Goal: Task Accomplishment & Management: Use online tool/utility

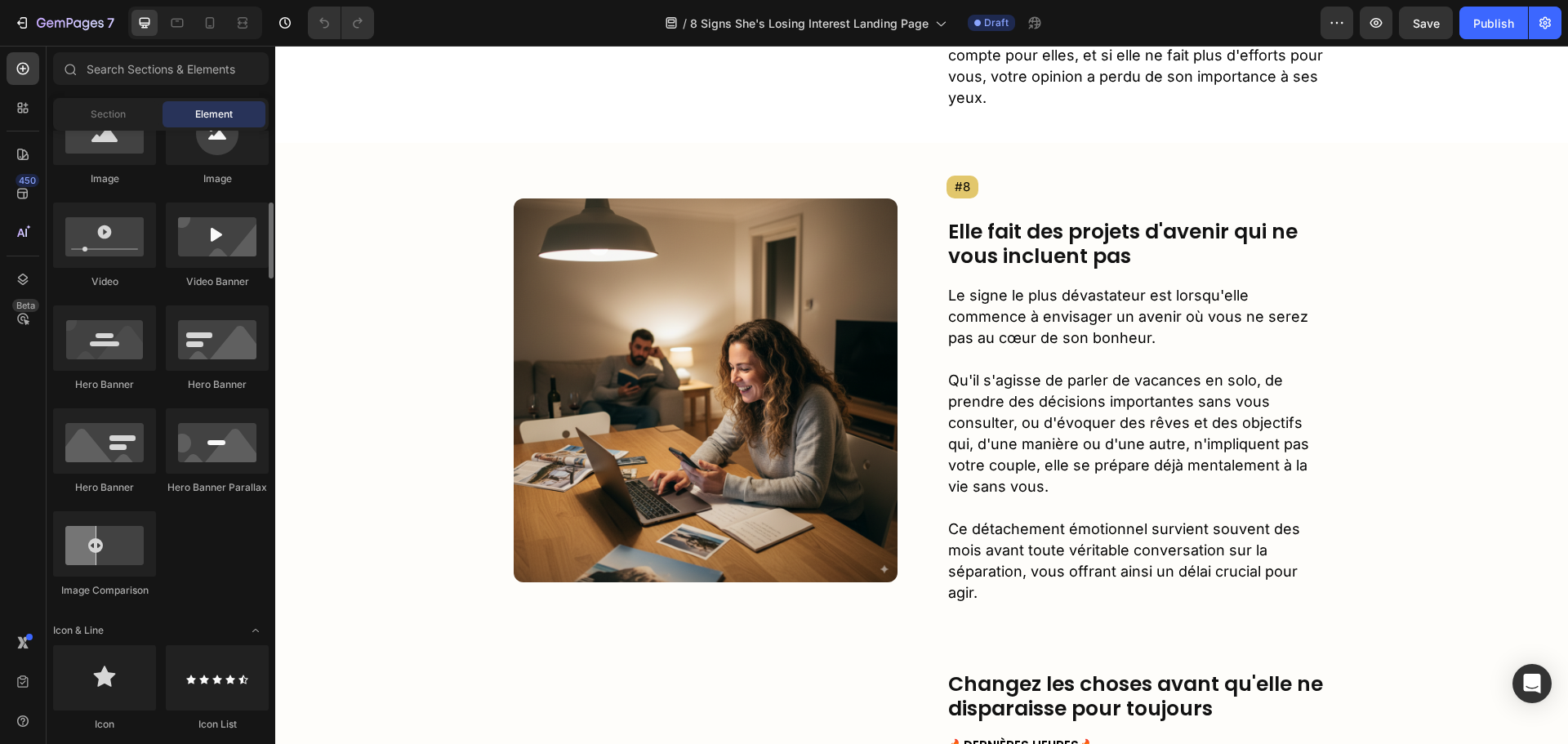
scroll to position [4044, 0]
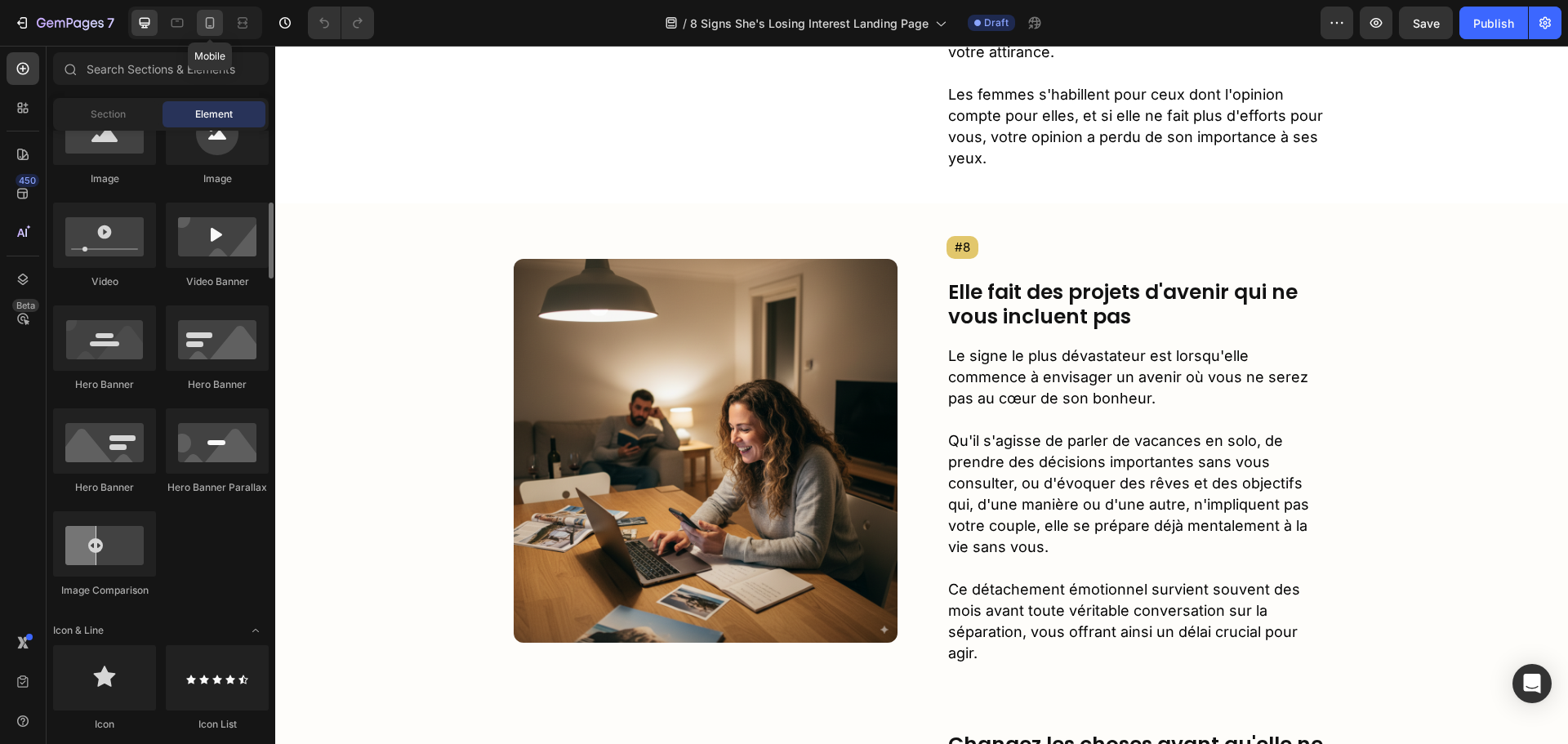
click at [209, 28] on icon at bounding box center [210, 23] width 9 height 12
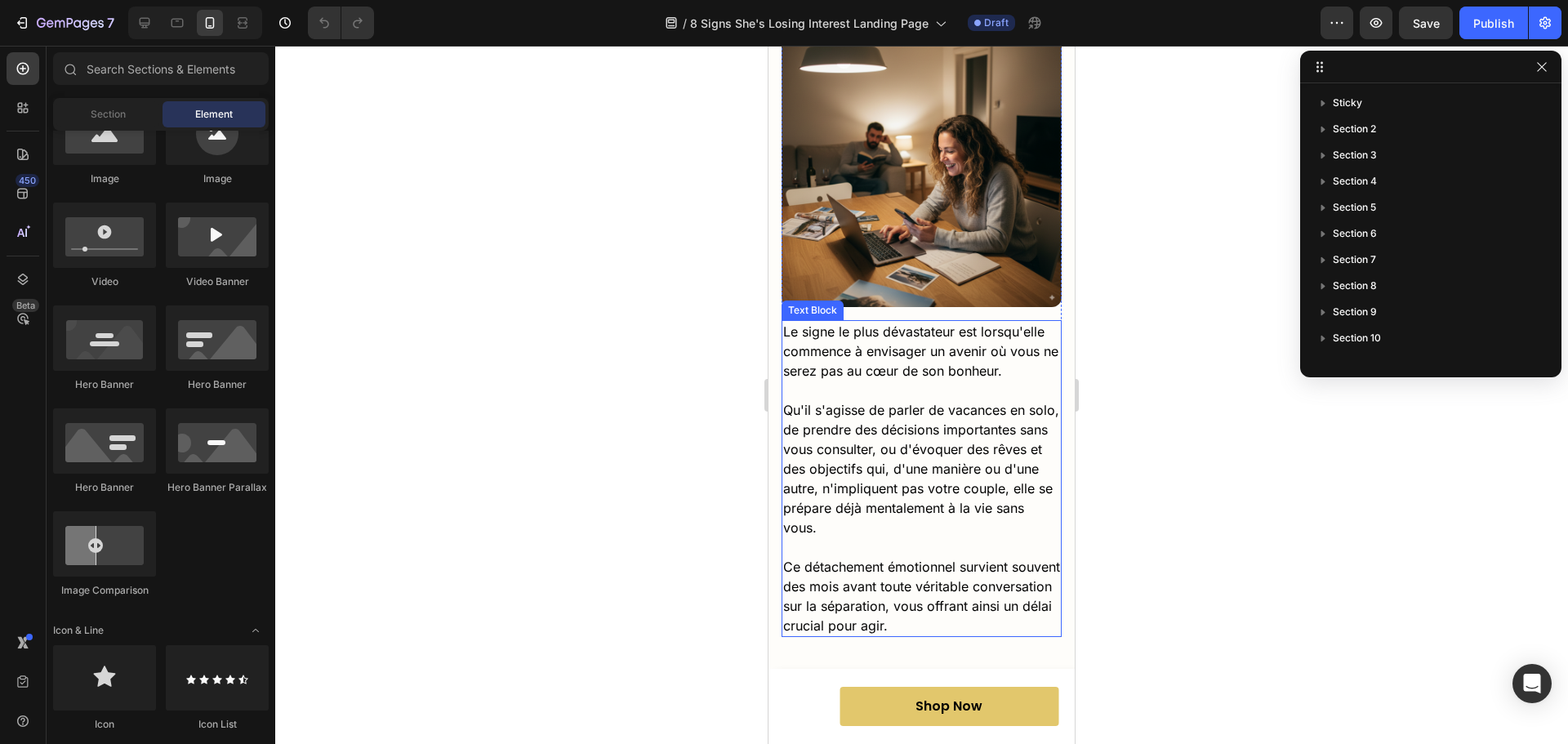
scroll to position [4919, 0]
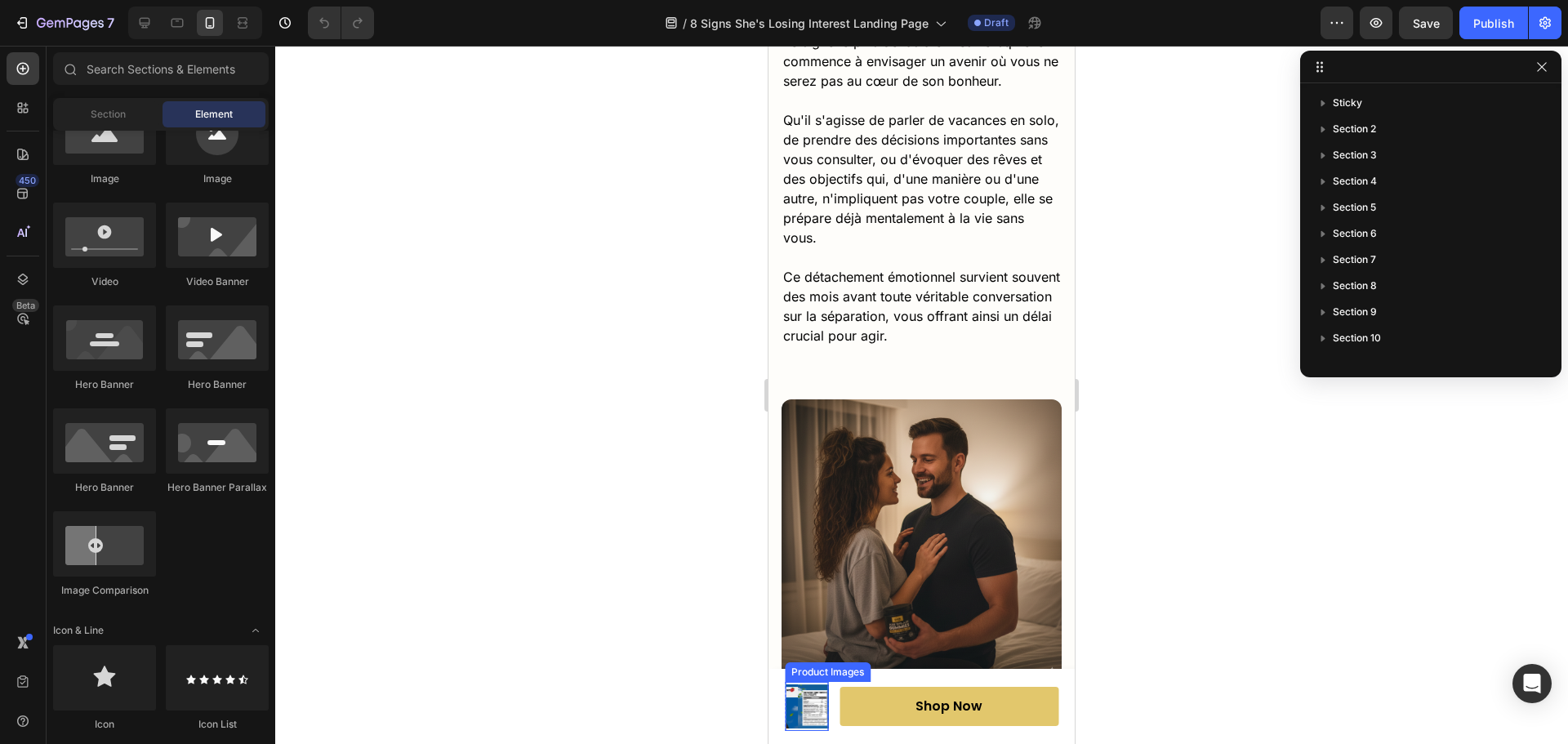
click at [810, 707] on img at bounding box center [818, 707] width 44 height 44
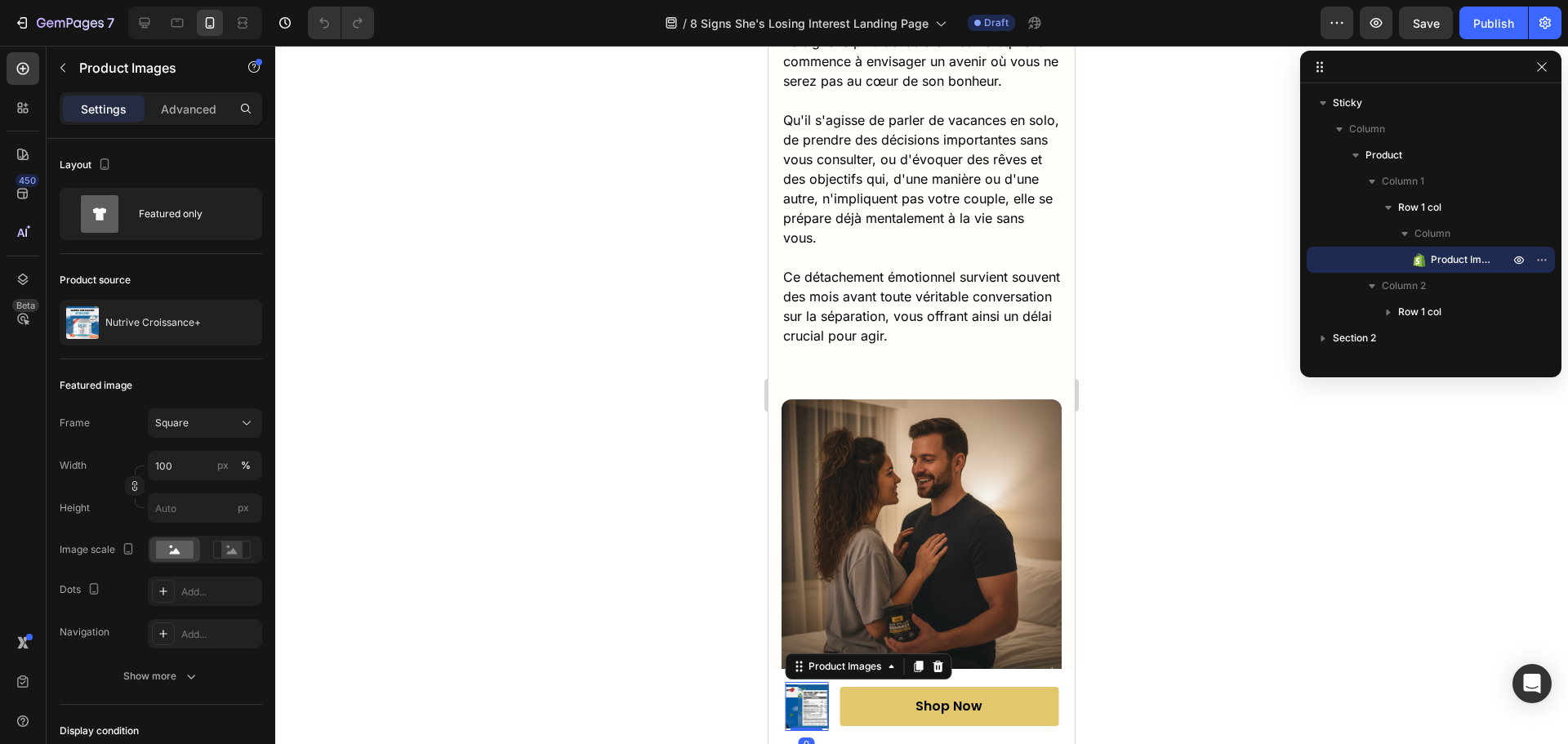
scroll to position [5187, 0]
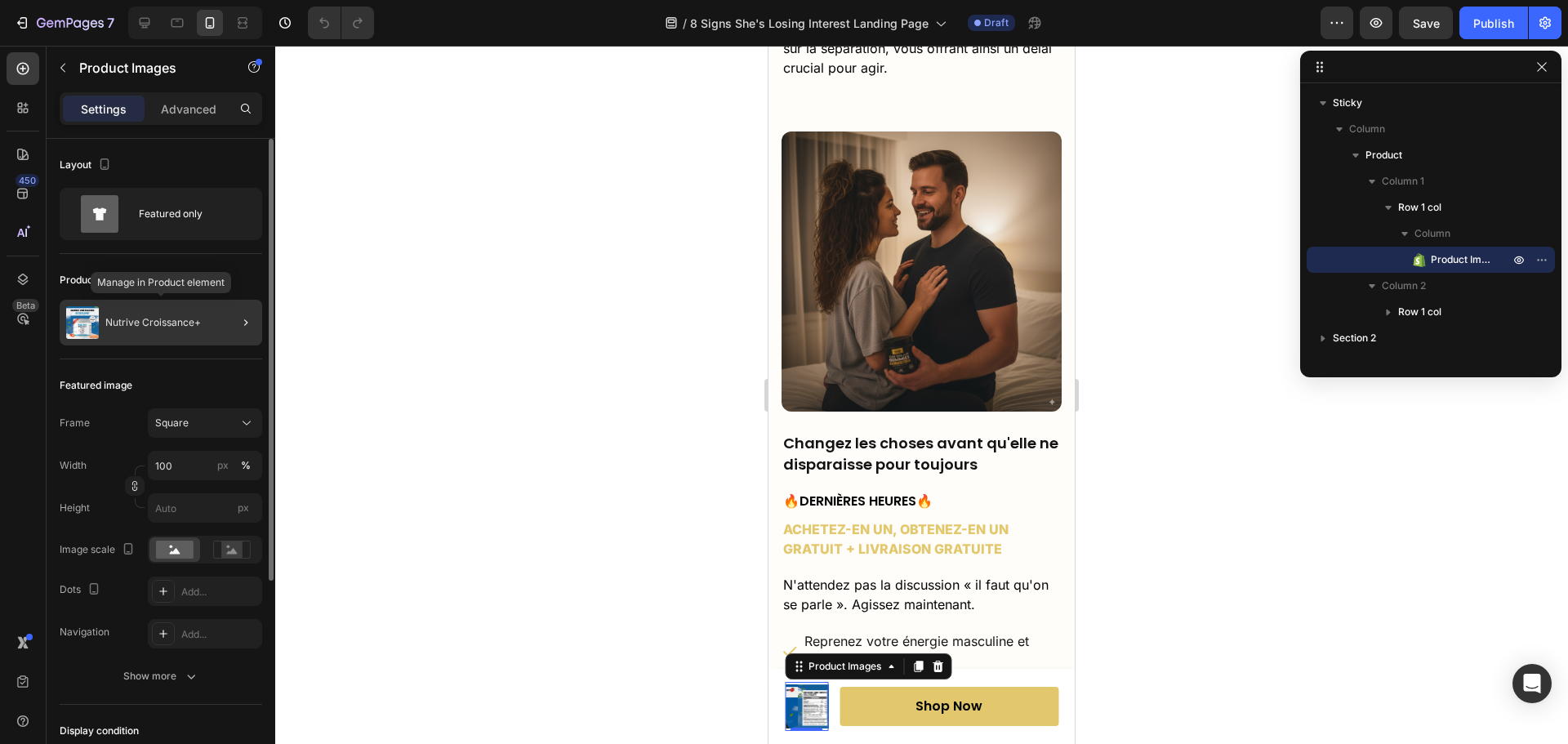
click at [141, 316] on div "Nutrive Croissance+" at bounding box center [161, 322] width 202 height 46
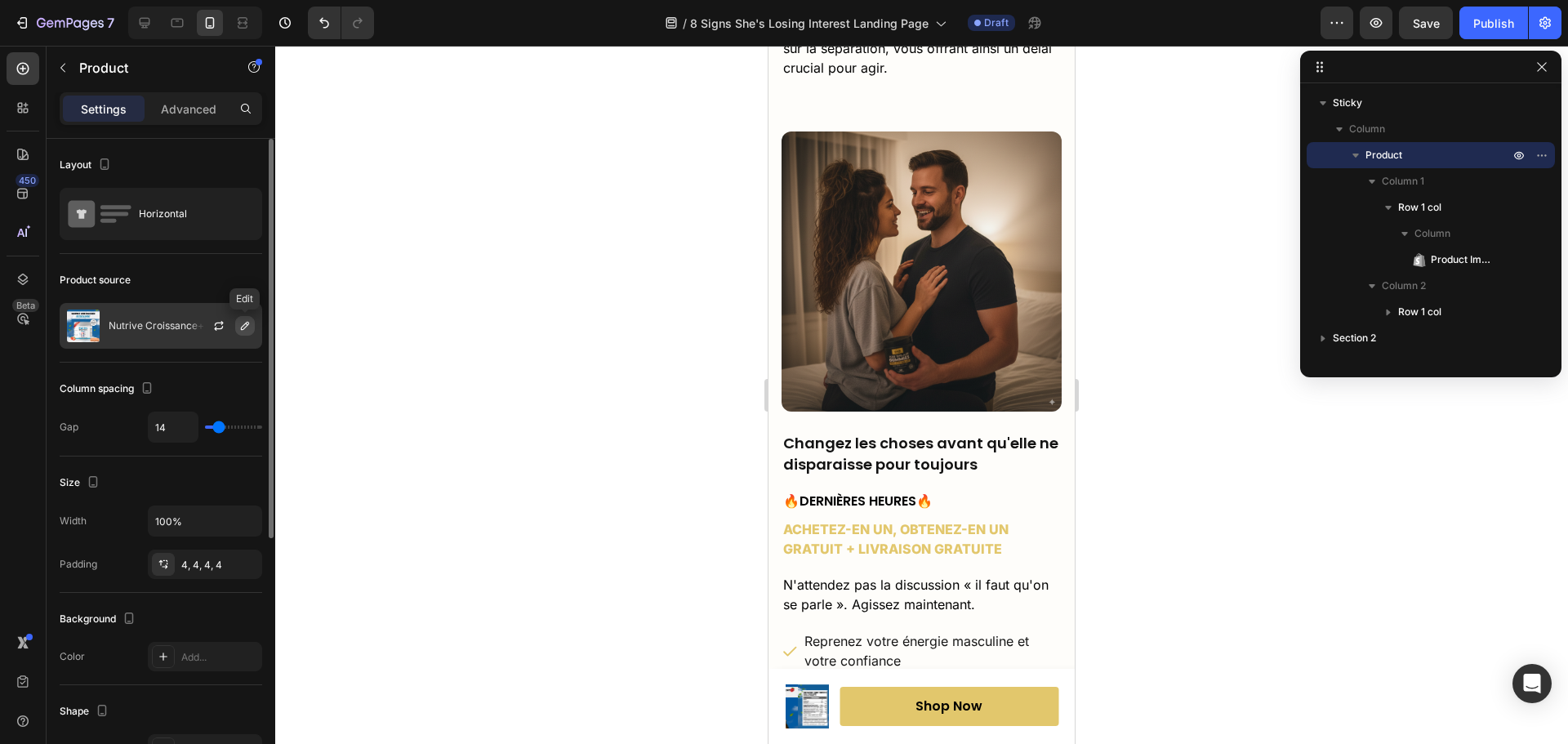
click at [241, 326] on icon "button" at bounding box center [244, 325] width 13 height 13
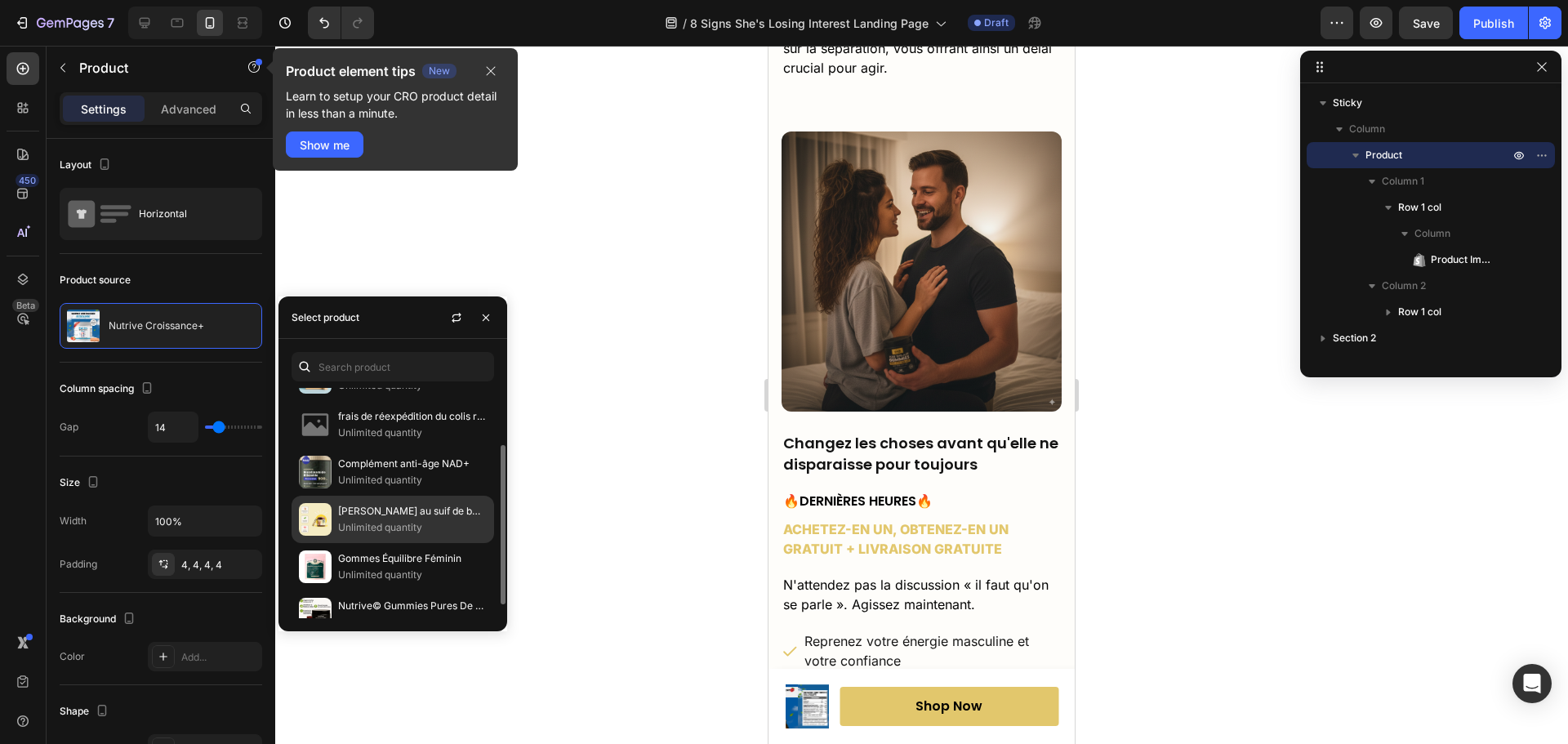
scroll to position [101, 0]
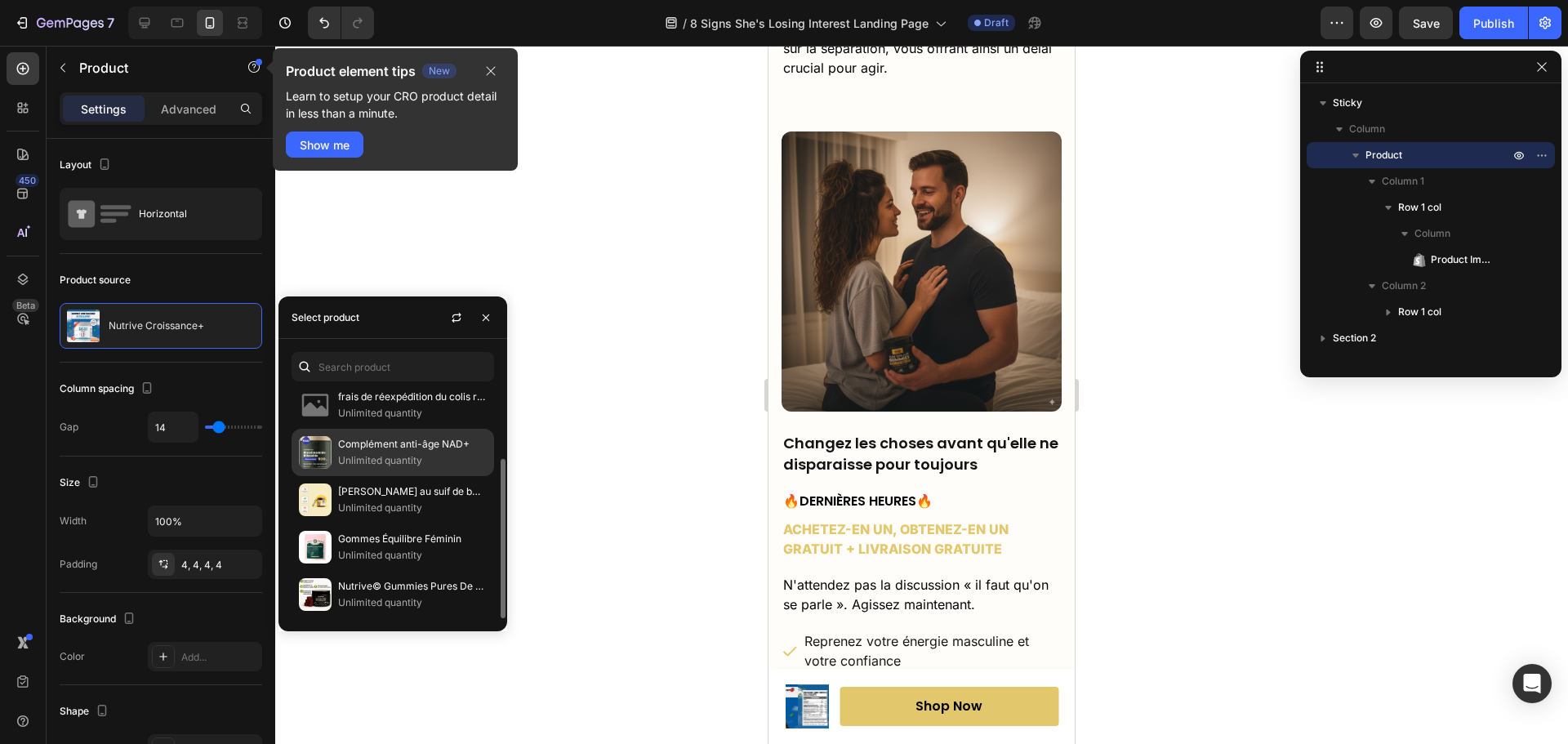
click at [374, 455] on p "Unlimited quantity" at bounding box center [413, 460] width 149 height 17
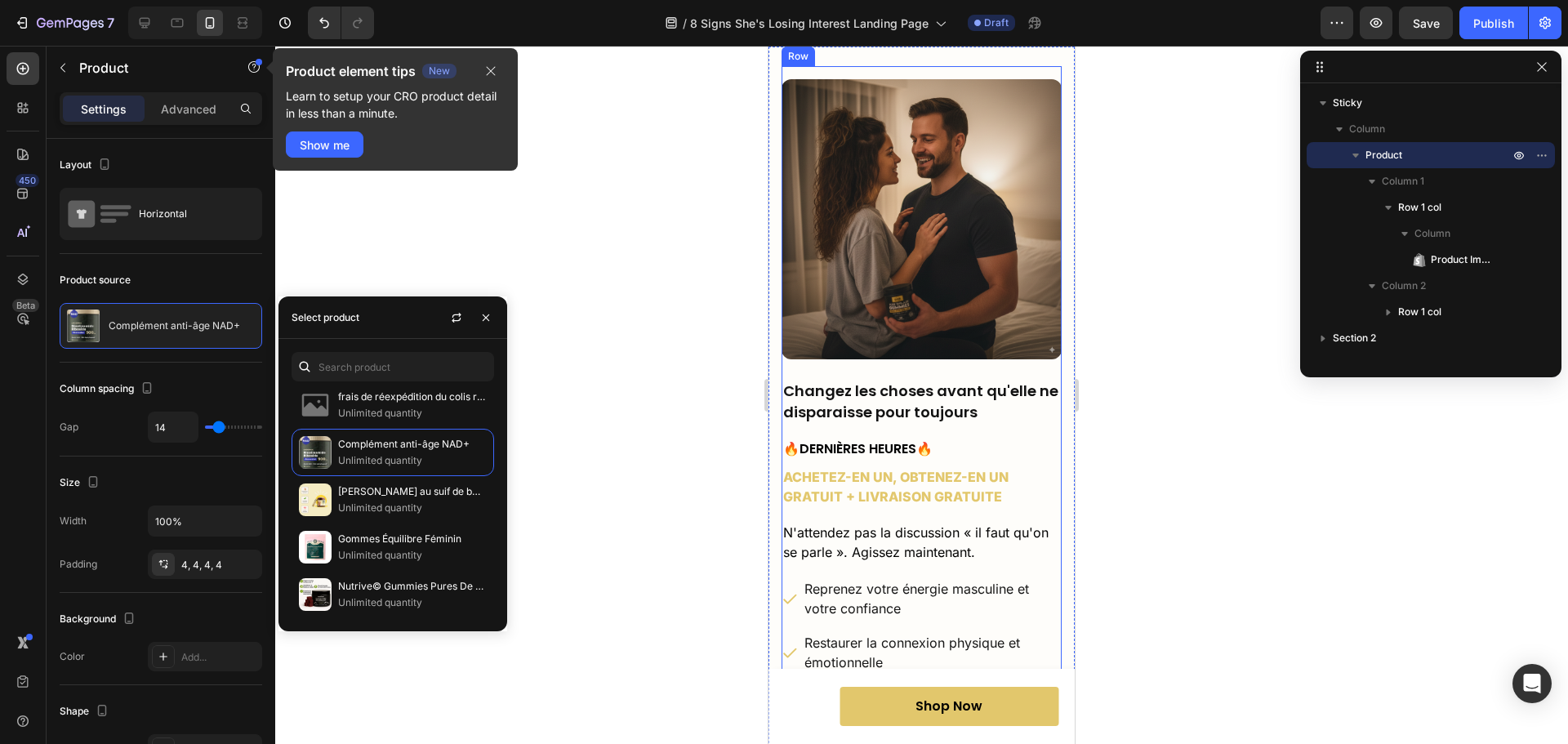
scroll to position [5269, 0]
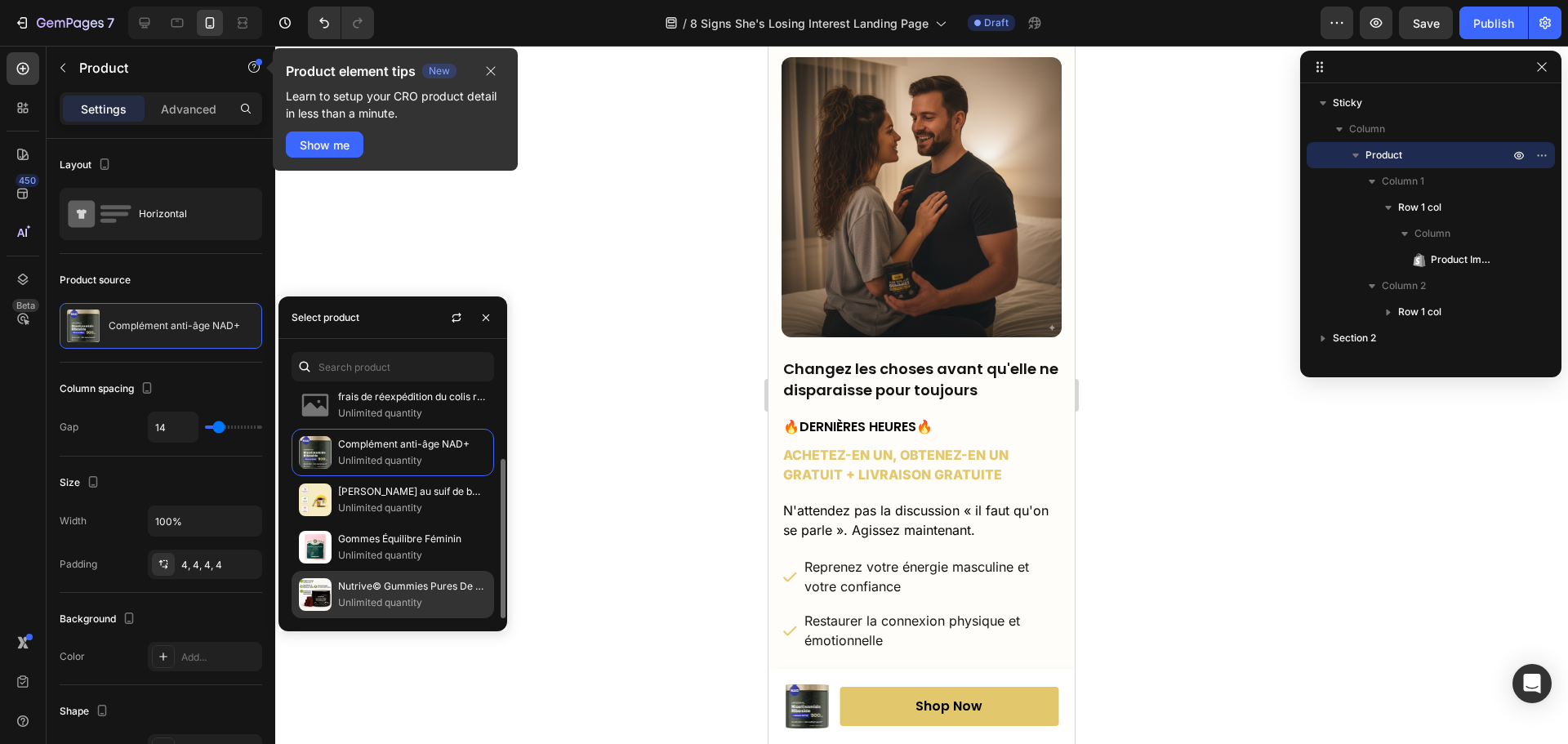
click at [378, 588] on p "Nutrive© Gummies Pures De Shilajit" at bounding box center [413, 586] width 149 height 17
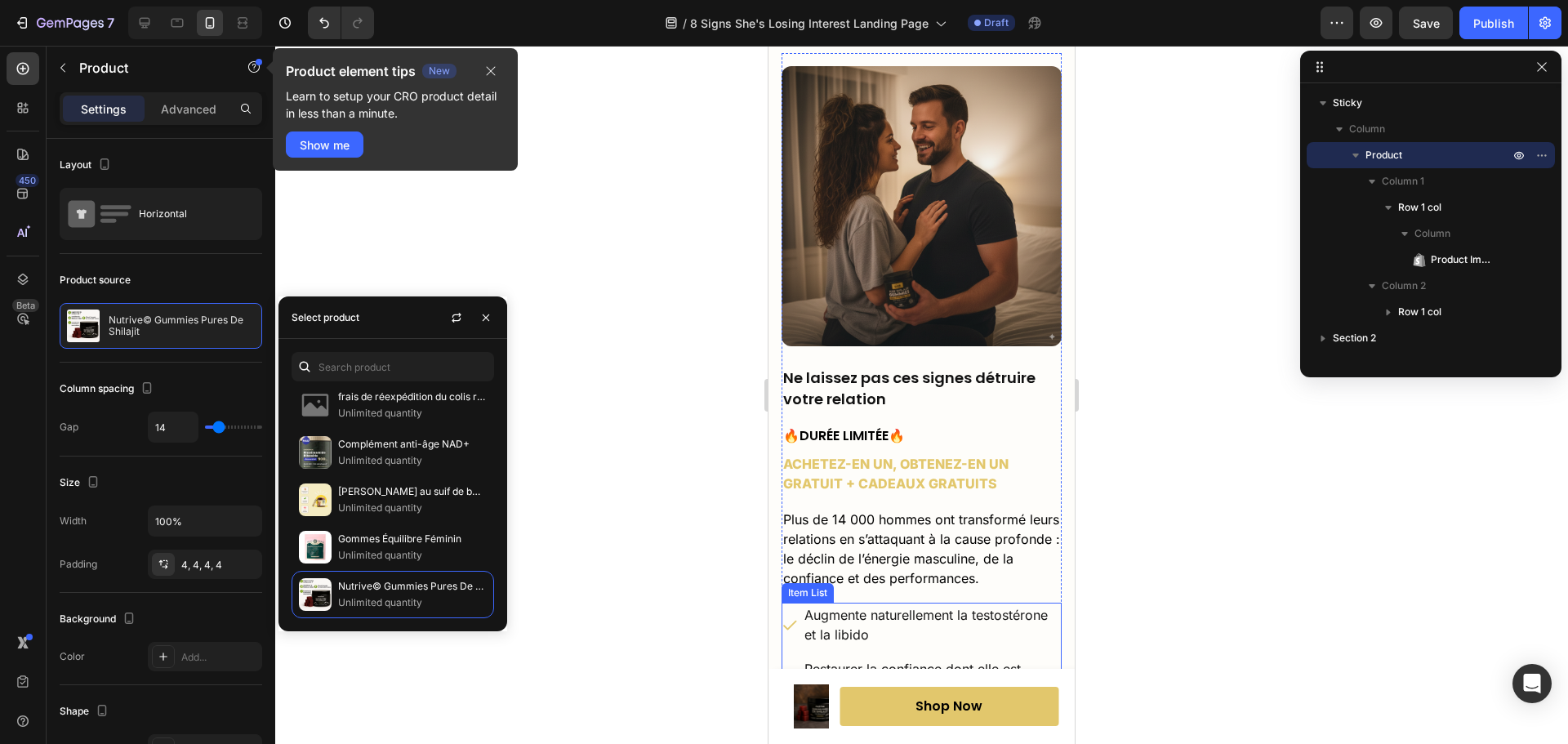
scroll to position [2083, 0]
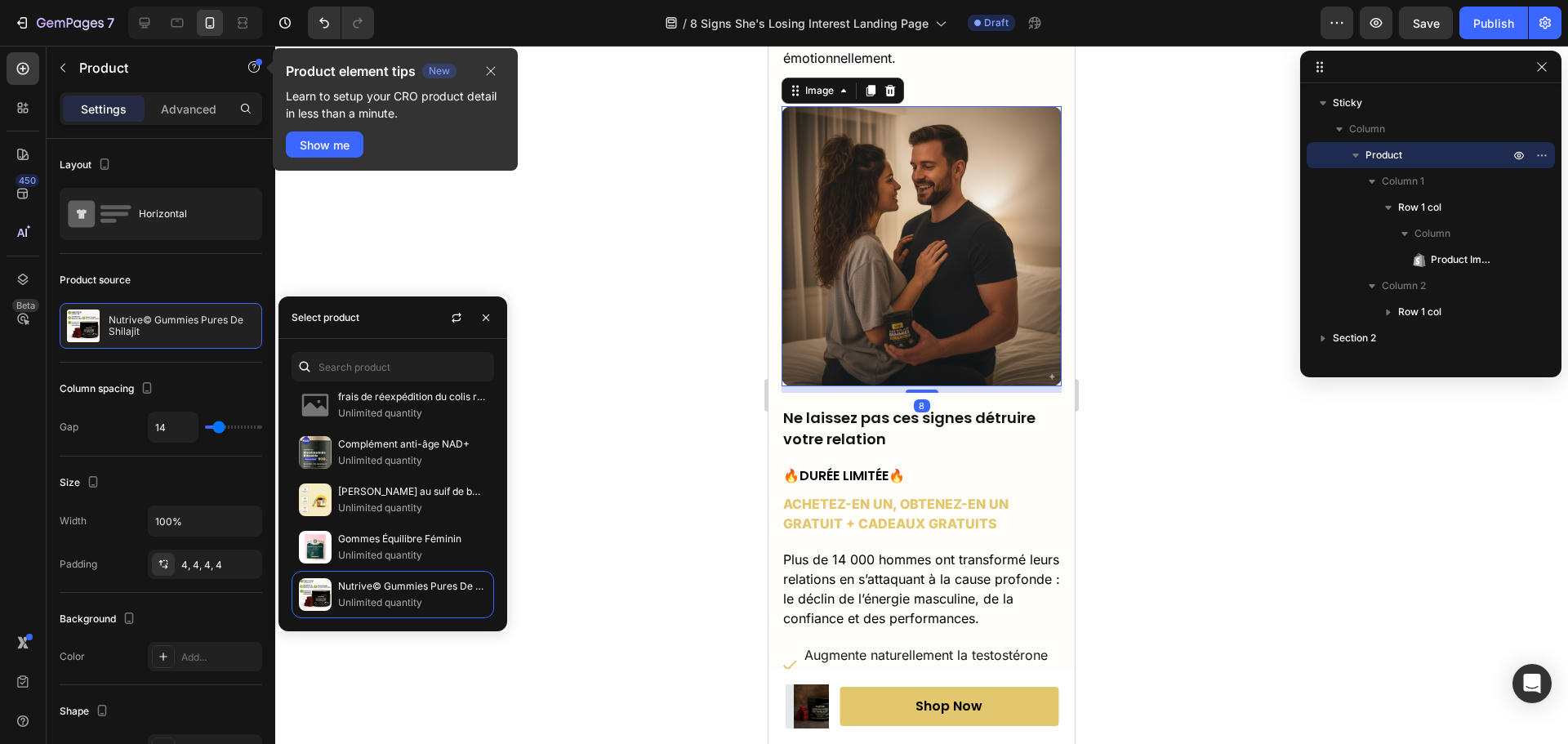
click at [871, 255] on img at bounding box center [922, 246] width 281 height 281
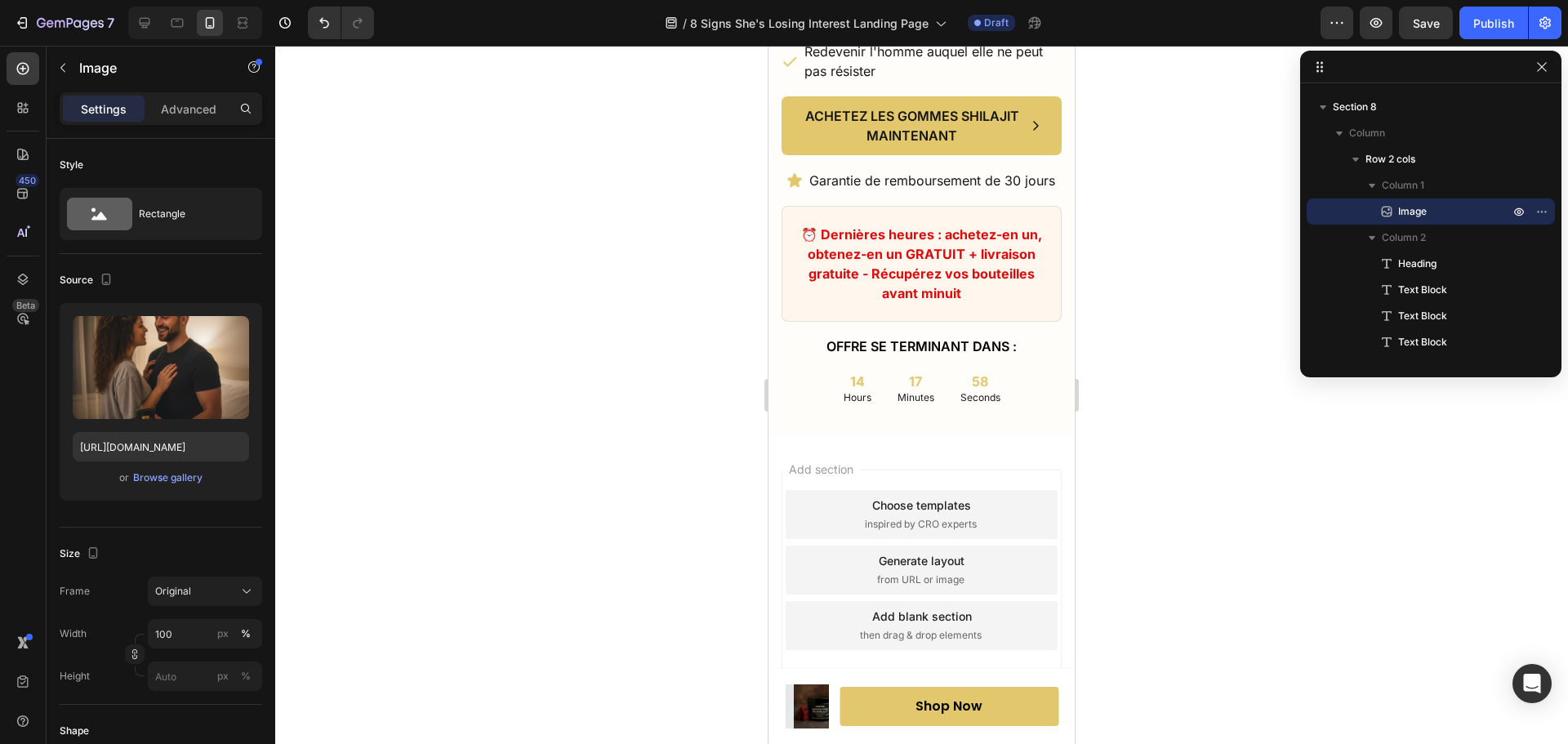
scroll to position [6521, 0]
click at [801, 700] on img at bounding box center [814, 707] width 44 height 44
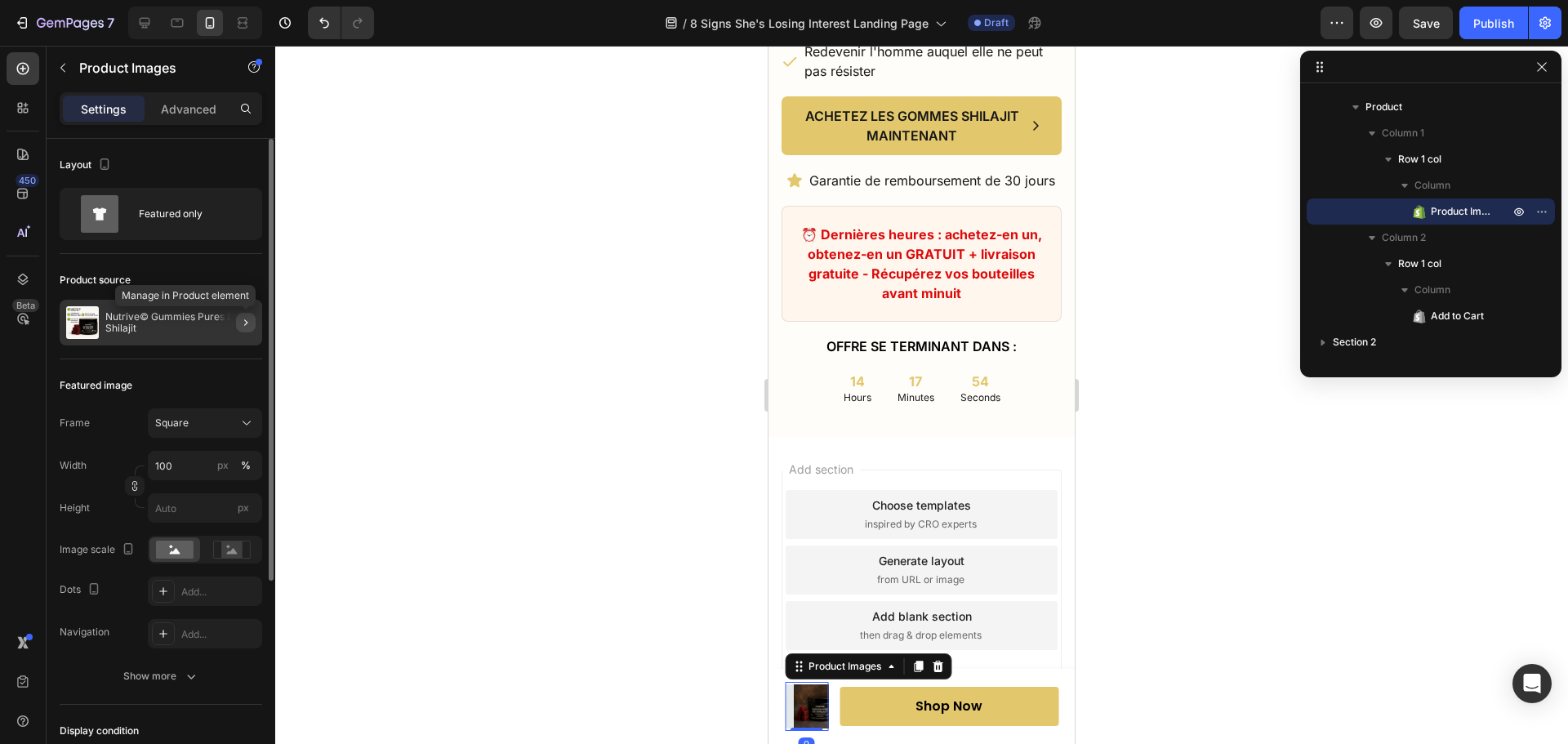
click at [241, 322] on icon "button" at bounding box center [245, 322] width 13 height 13
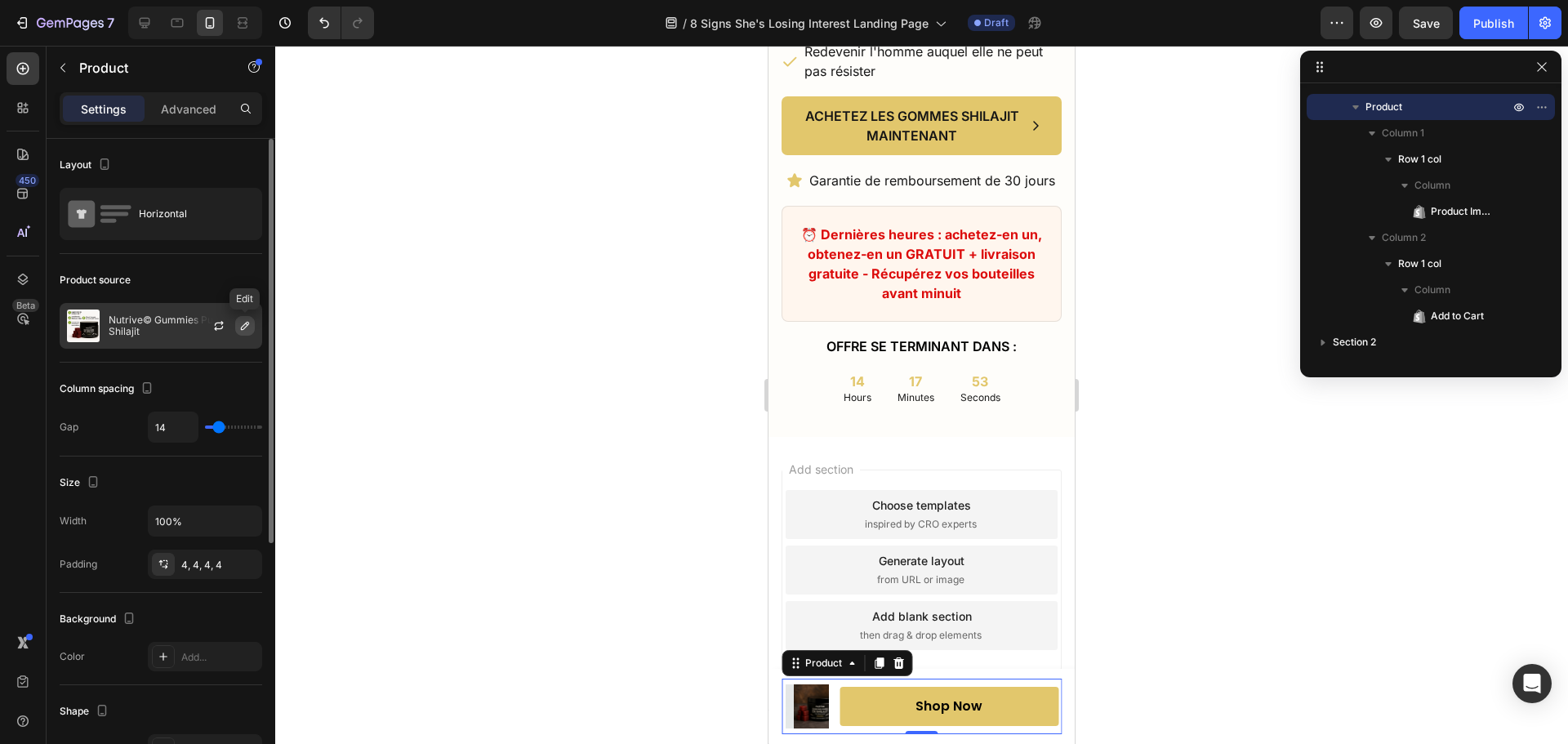
click at [240, 324] on icon "button" at bounding box center [244, 325] width 13 height 13
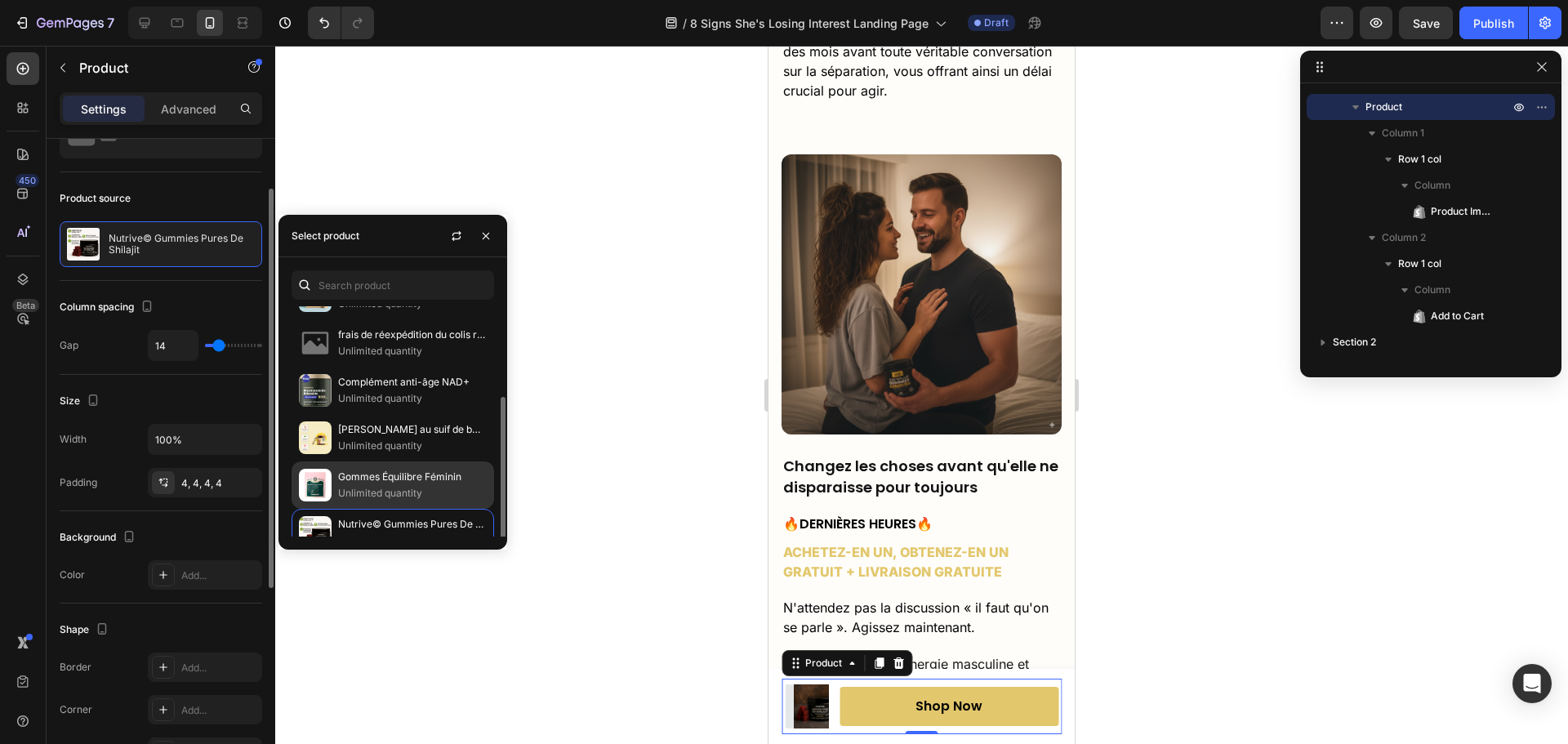
scroll to position [101, 0]
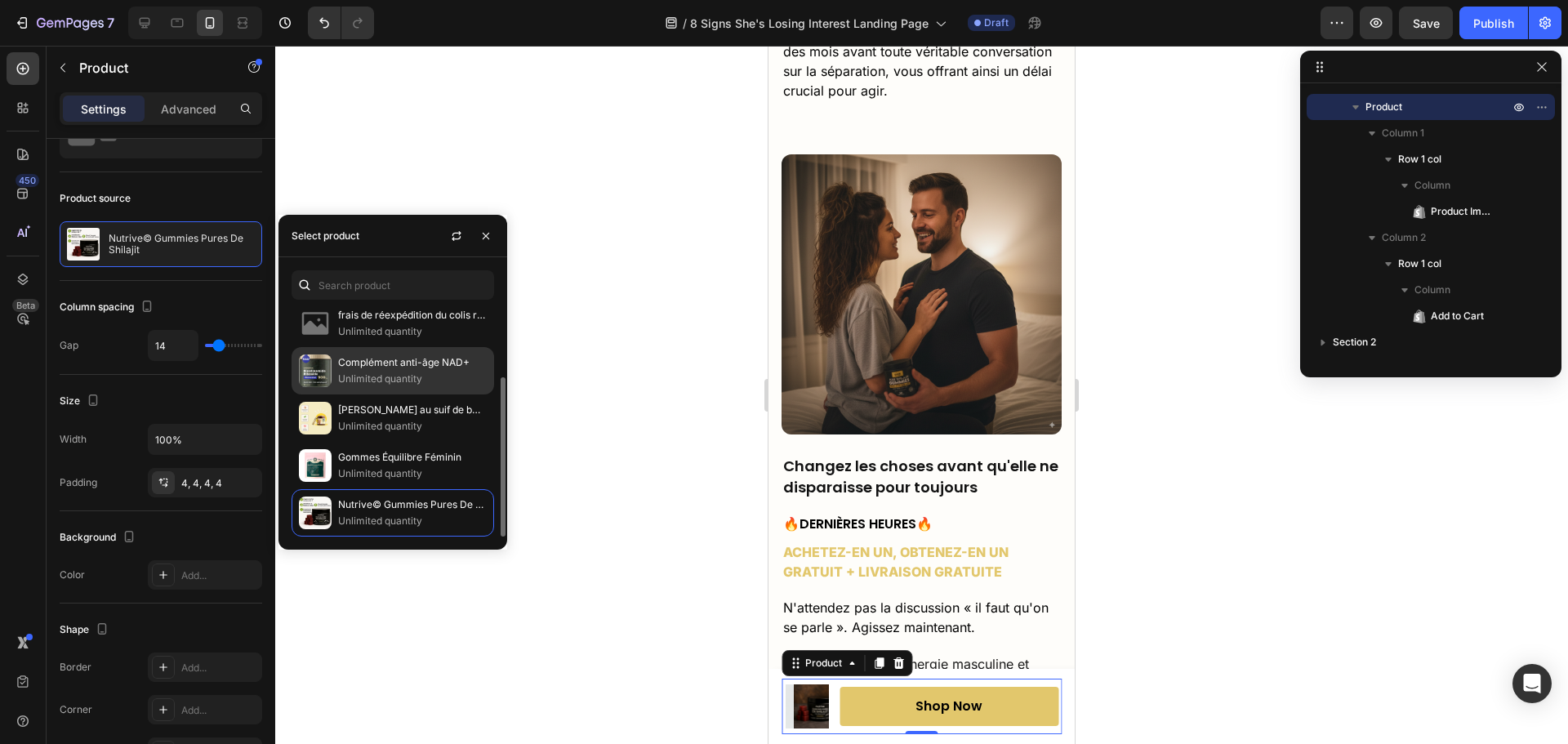
click at [383, 370] on p "Complément anti-âge NAD+" at bounding box center [413, 362] width 149 height 17
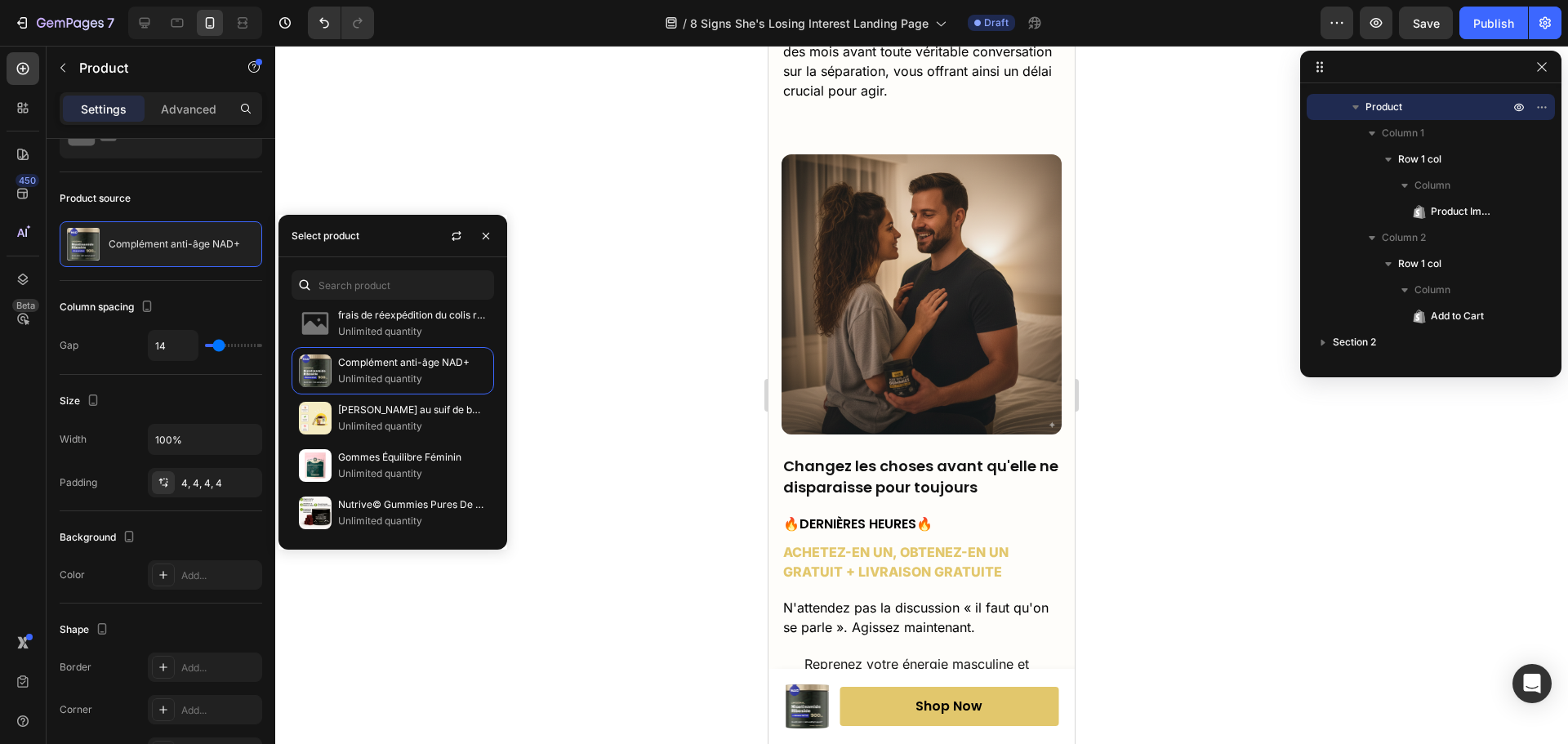
click at [661, 434] on div at bounding box center [922, 396] width 1293 height 699
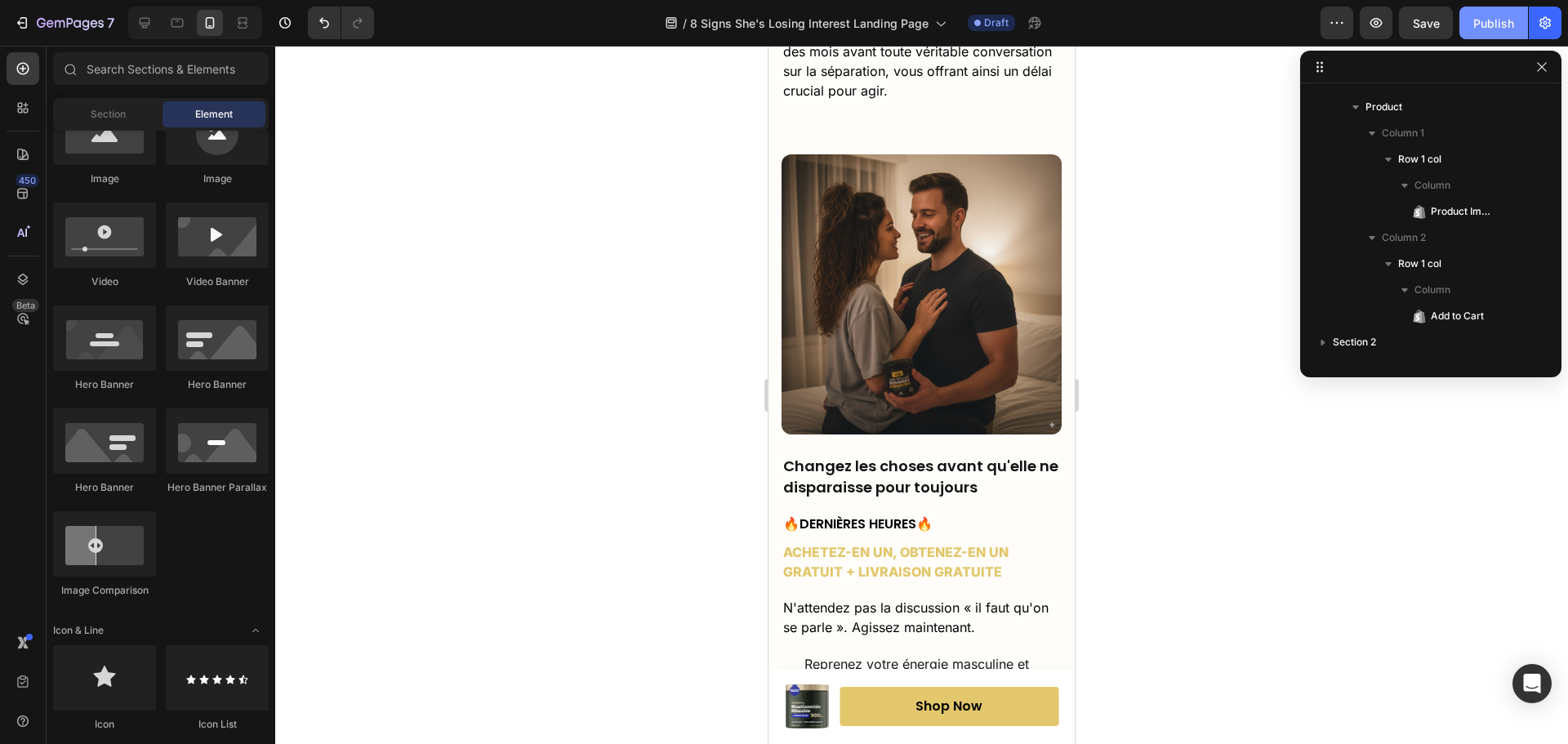
click at [1498, 36] on button "Publish" at bounding box center [1494, 23] width 69 height 32
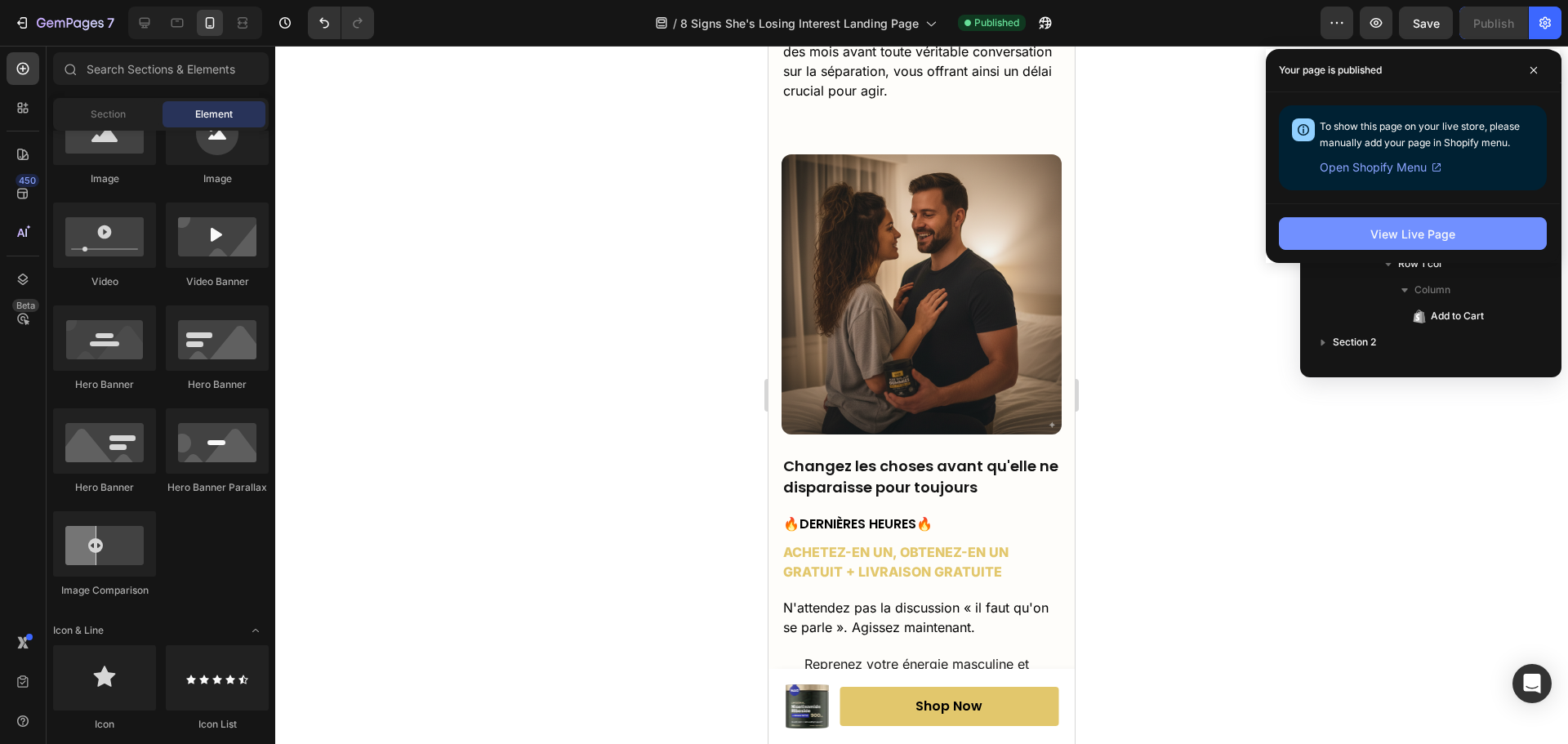
click at [1351, 231] on button "View Live Page" at bounding box center [1413, 233] width 268 height 32
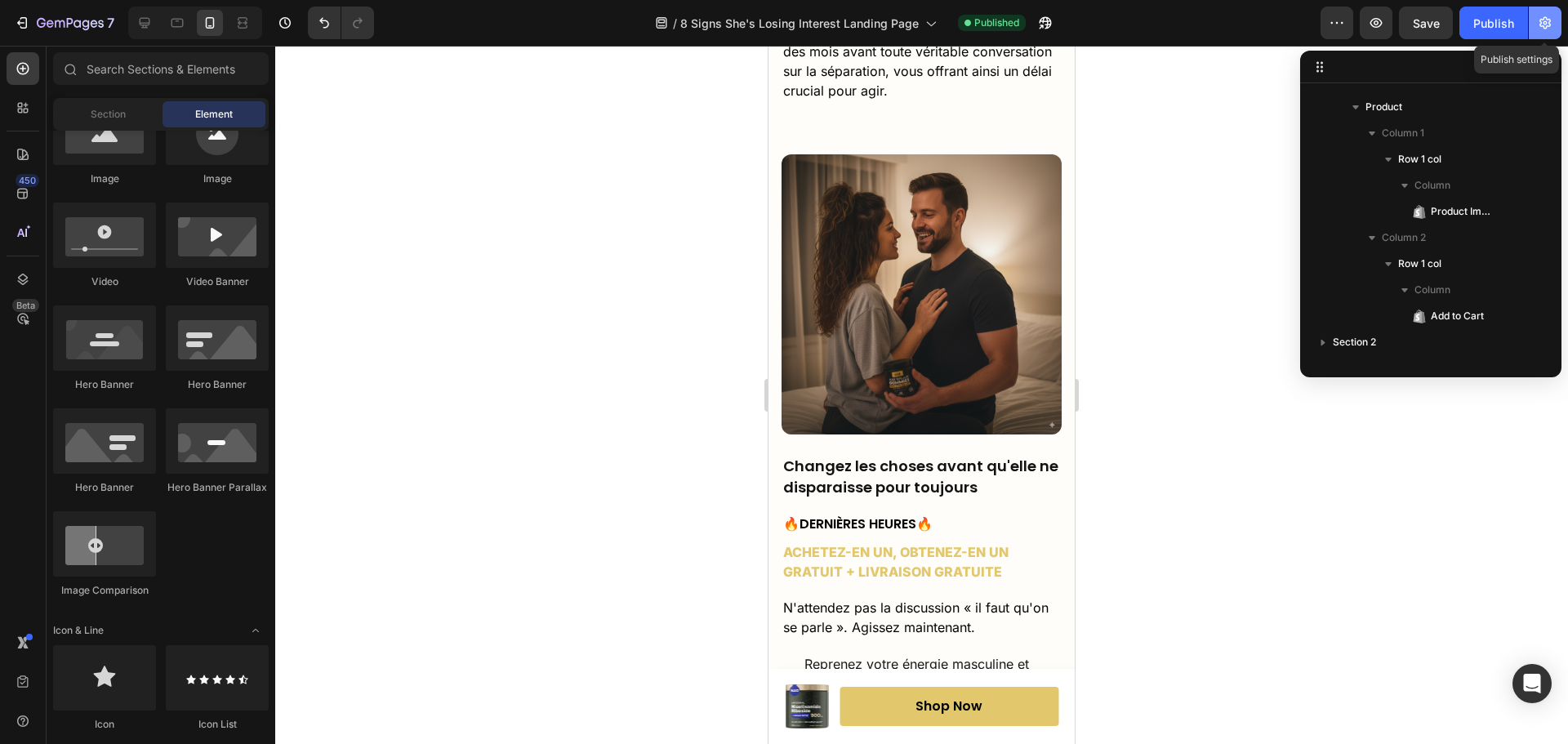
click at [1550, 27] on icon "button" at bounding box center [1545, 23] width 12 height 12
click at [1549, 21] on icon "button" at bounding box center [1545, 23] width 17 height 17
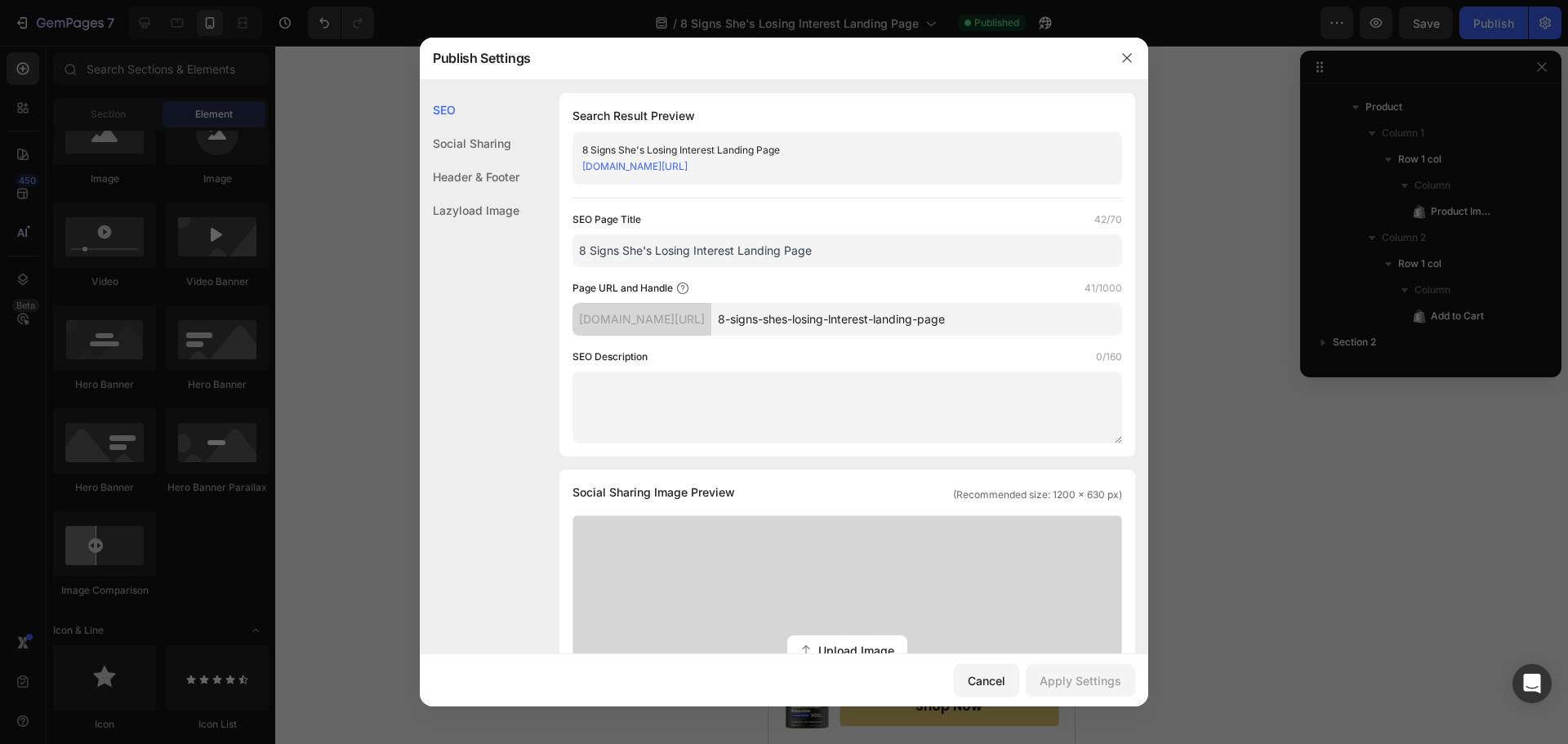
click at [672, 252] on input "8 Signs She's Losing Interest Landing Page" at bounding box center [848, 250] width 549 height 32
drag, startPoint x: 740, startPoint y: 252, endPoint x: 571, endPoint y: 244, distance: 169.2
click at [571, 244] on div "Search Result Preview 8 Signs She's Losing Interest Landing Page [DOMAIN_NAME][…" at bounding box center [847, 275] width 576 height 363
type input "Landing Page"
drag, startPoint x: 938, startPoint y: 319, endPoint x: 778, endPoint y: 319, distance: 160.0
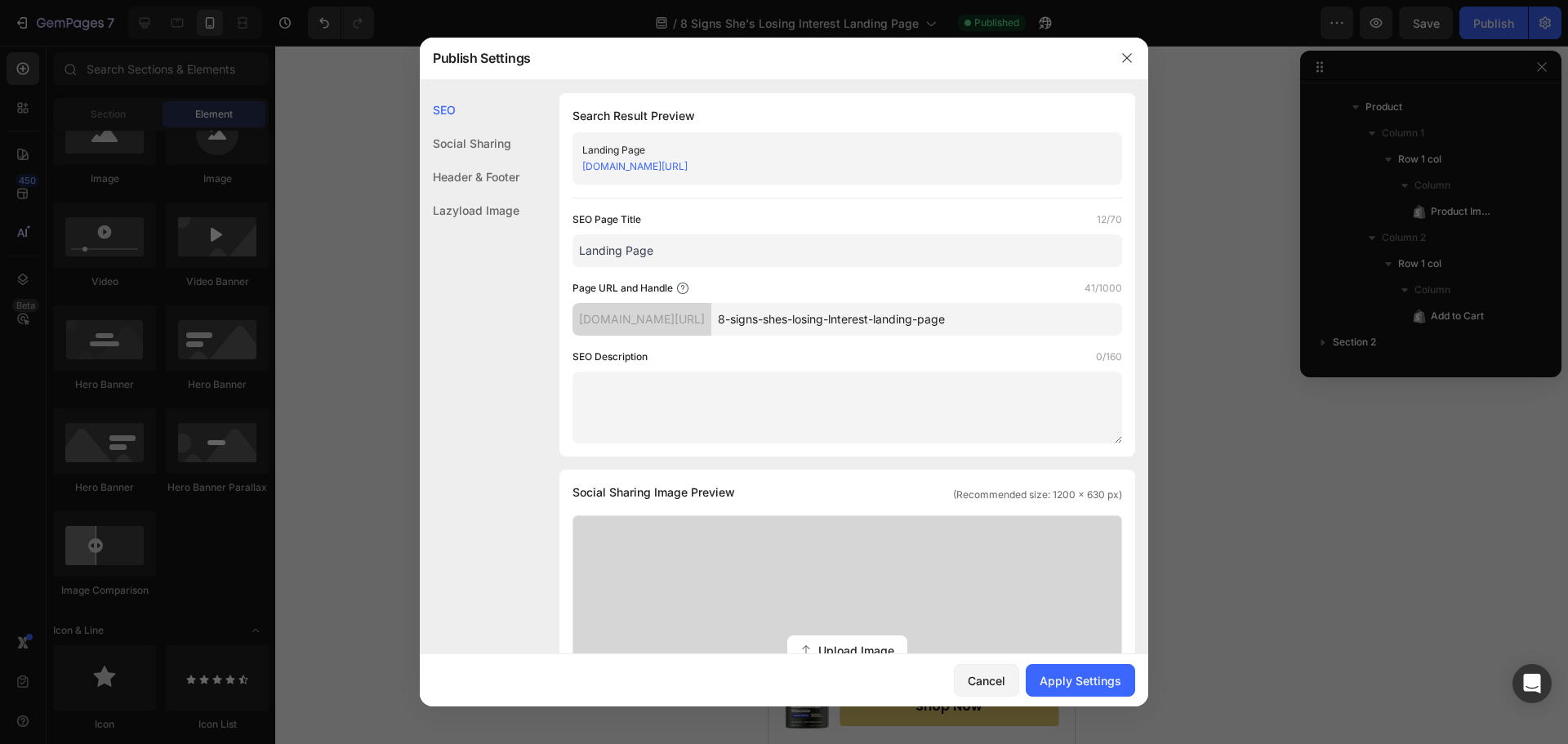
click at [778, 319] on input "8-signs-shes-losing-lnterest-landing-page" at bounding box center [916, 319] width 411 height 32
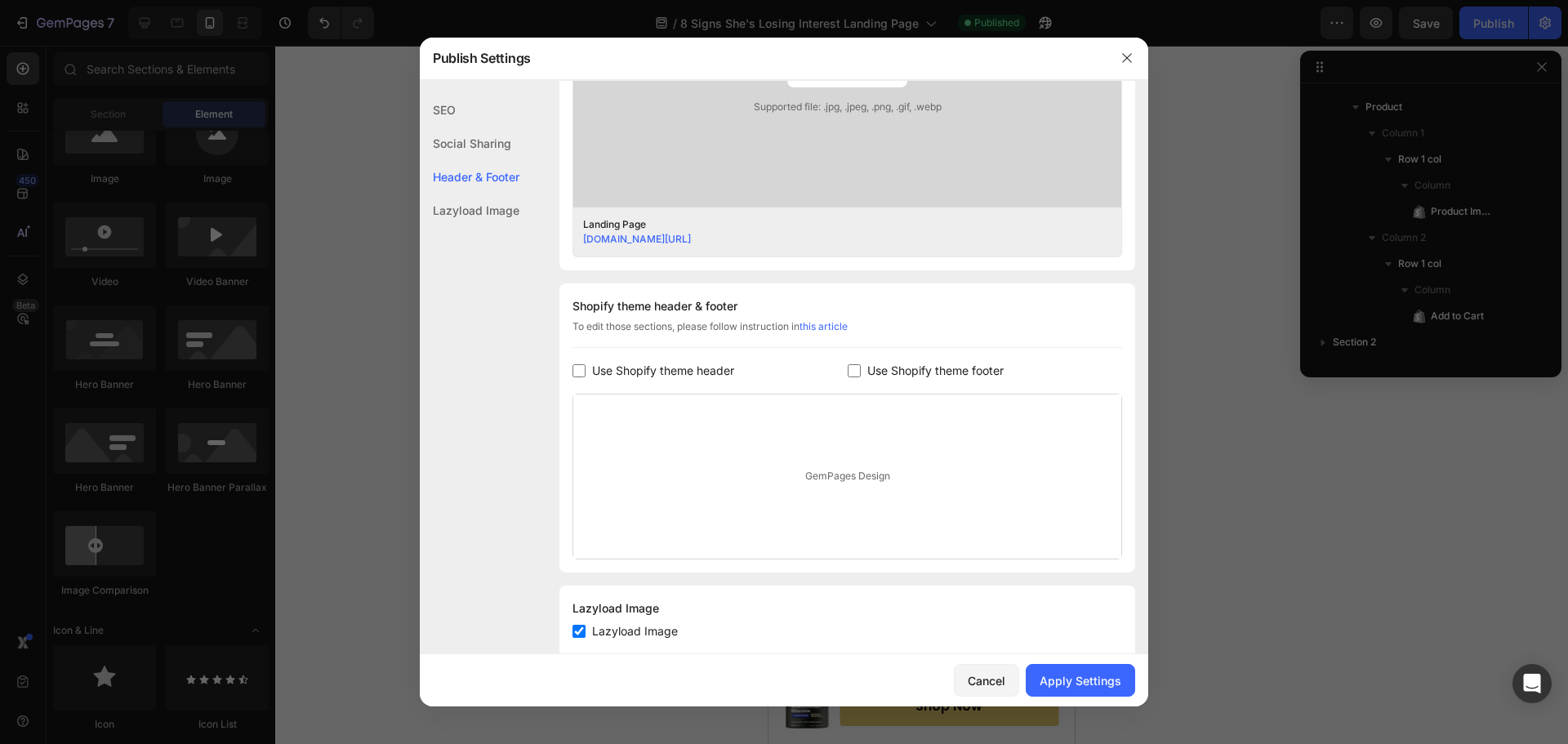
scroll to position [616, 0]
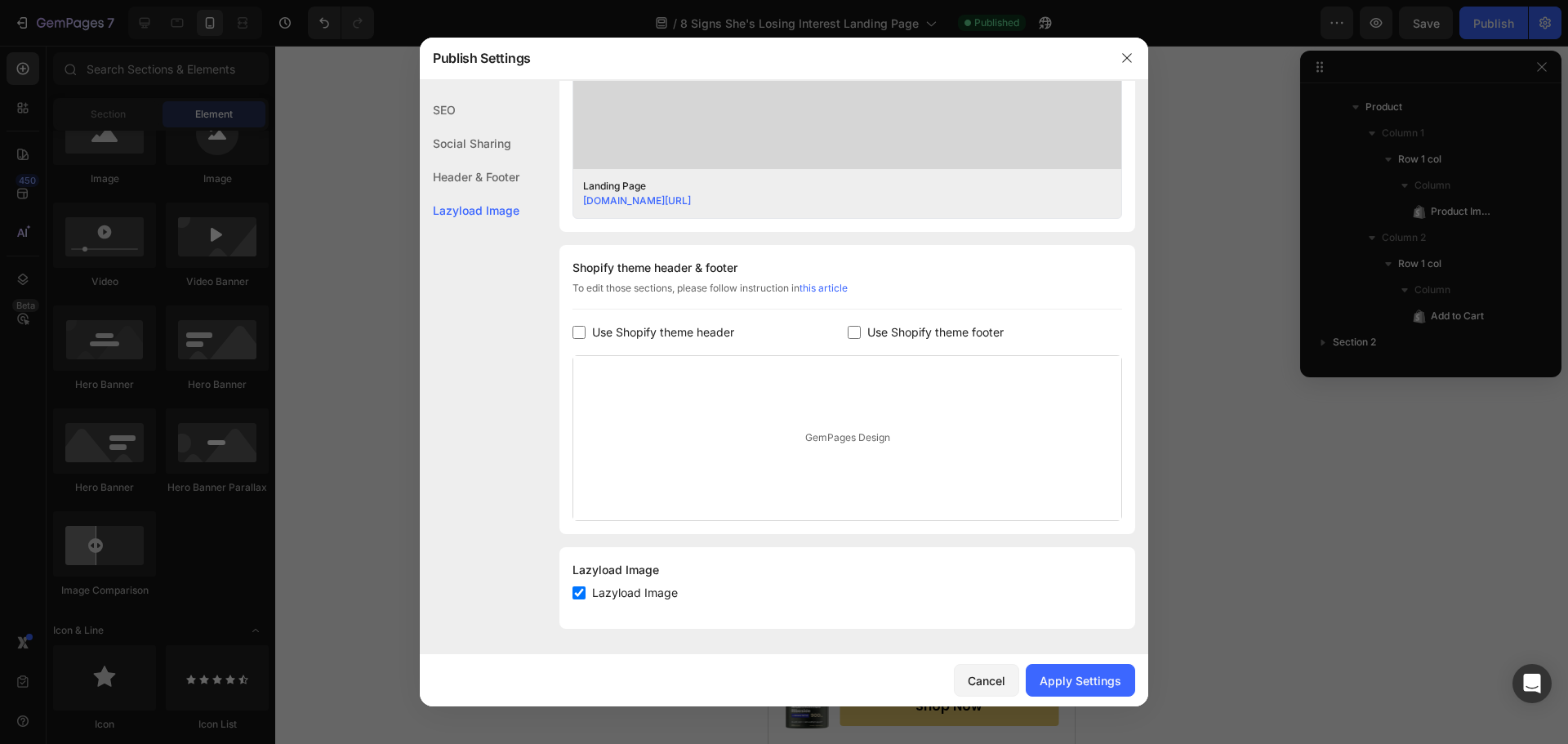
type input "landing-page"
click at [620, 588] on span "Lazyload Image" at bounding box center [635, 593] width 85 height 20
checkbox input "false"
click at [1086, 687] on div "Apply Settings" at bounding box center [1080, 680] width 81 height 17
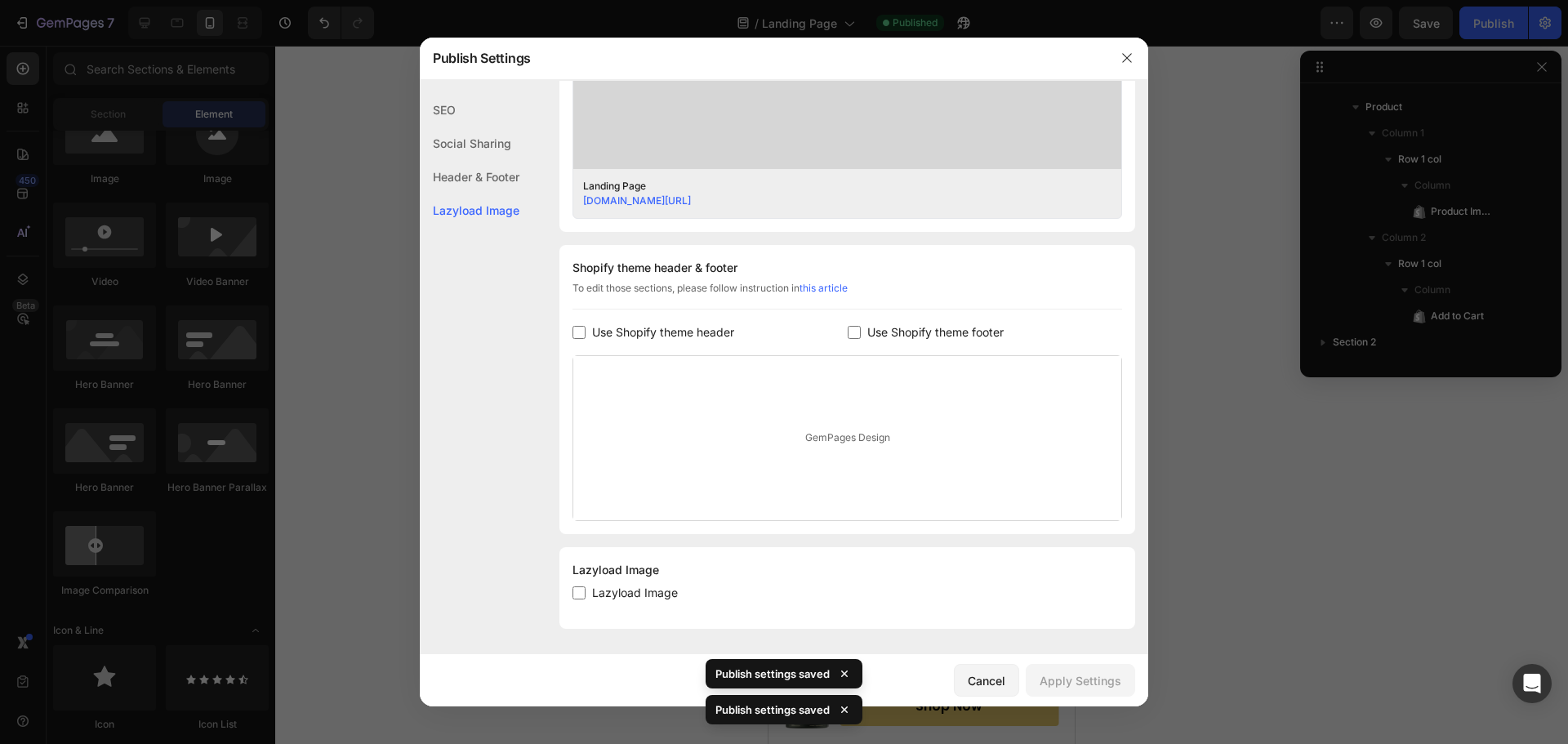
click at [1134, 60] on button "button" at bounding box center [1126, 58] width 26 height 27
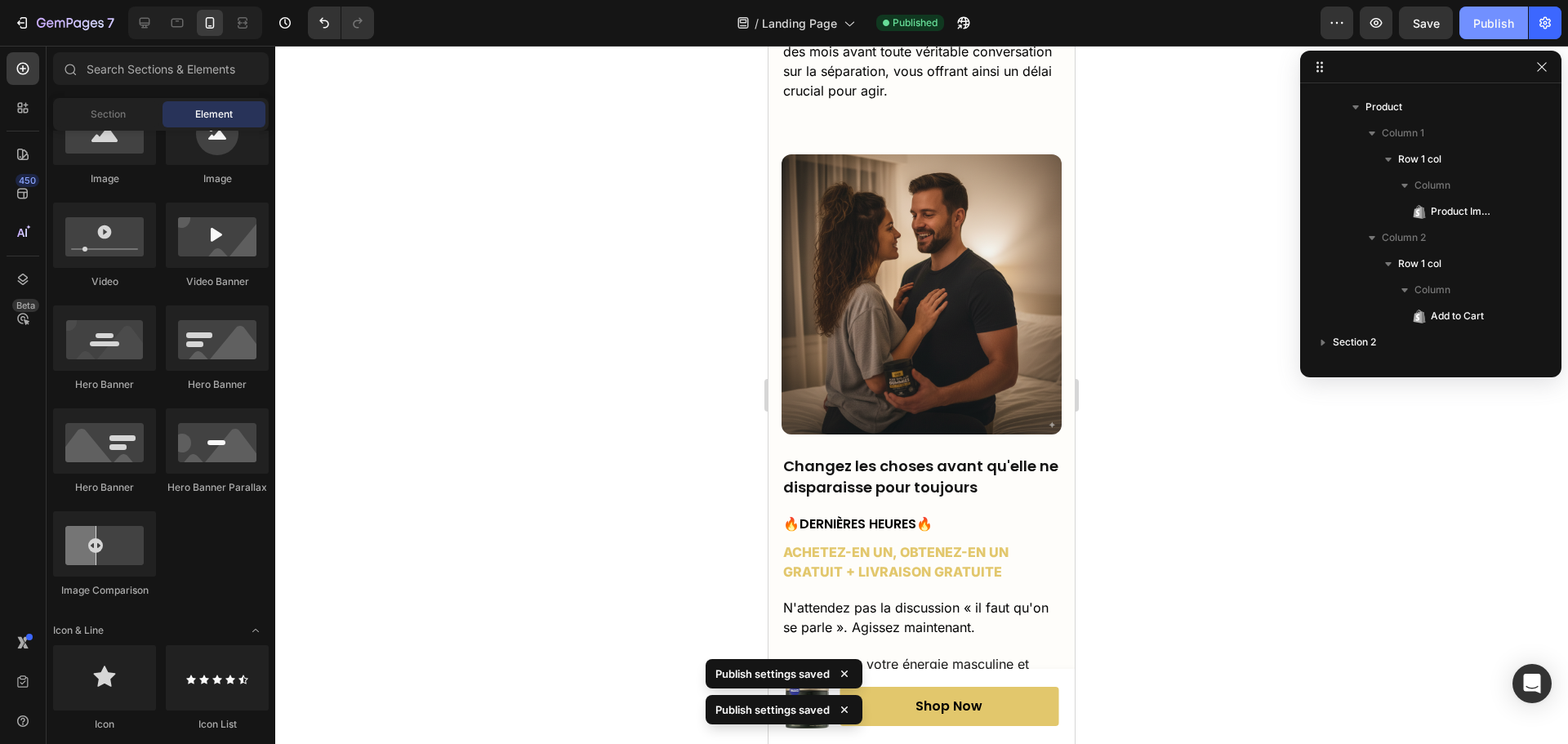
click at [1498, 24] on div "Publish" at bounding box center [1494, 23] width 41 height 17
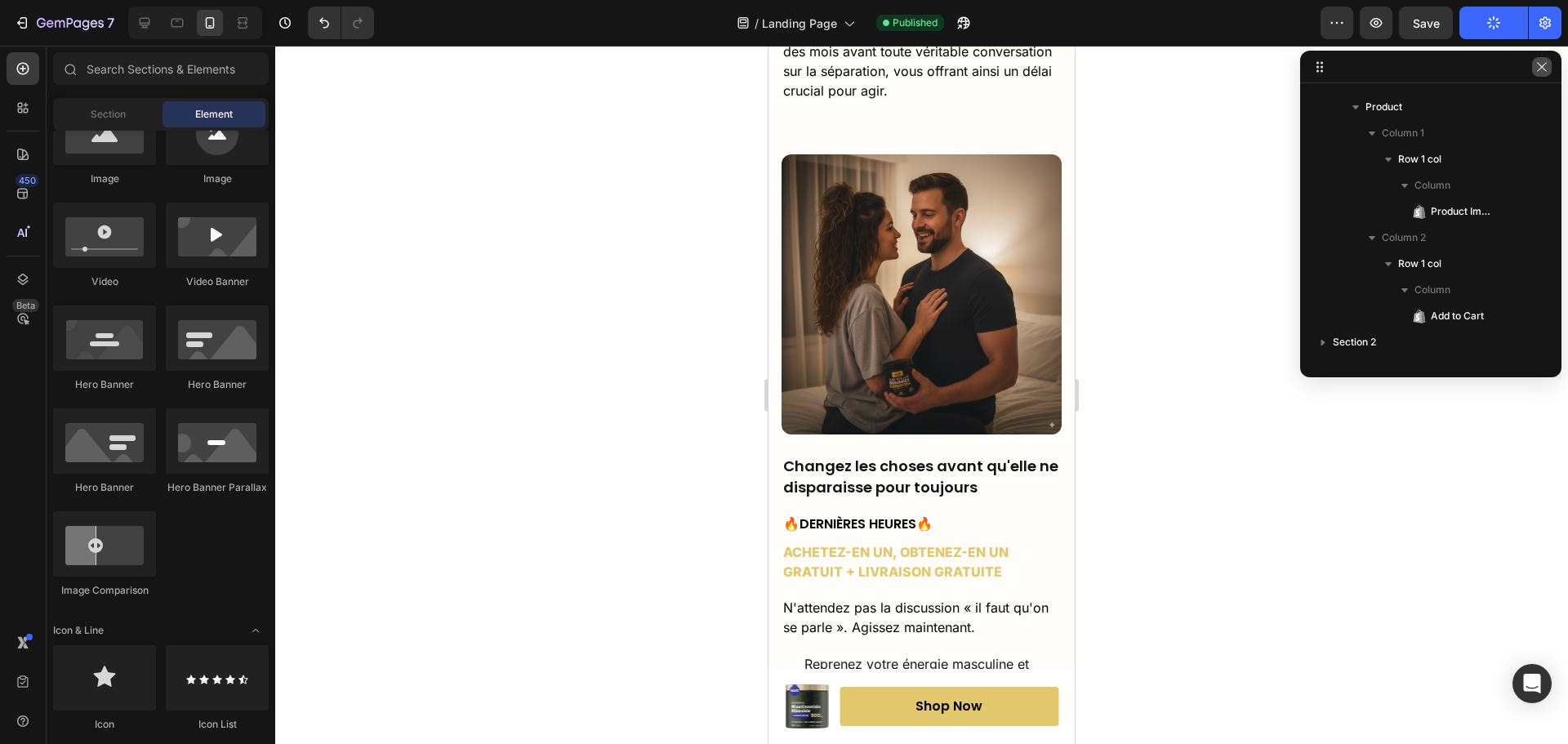
click at [1545, 71] on icon "button" at bounding box center [1542, 66] width 9 height 9
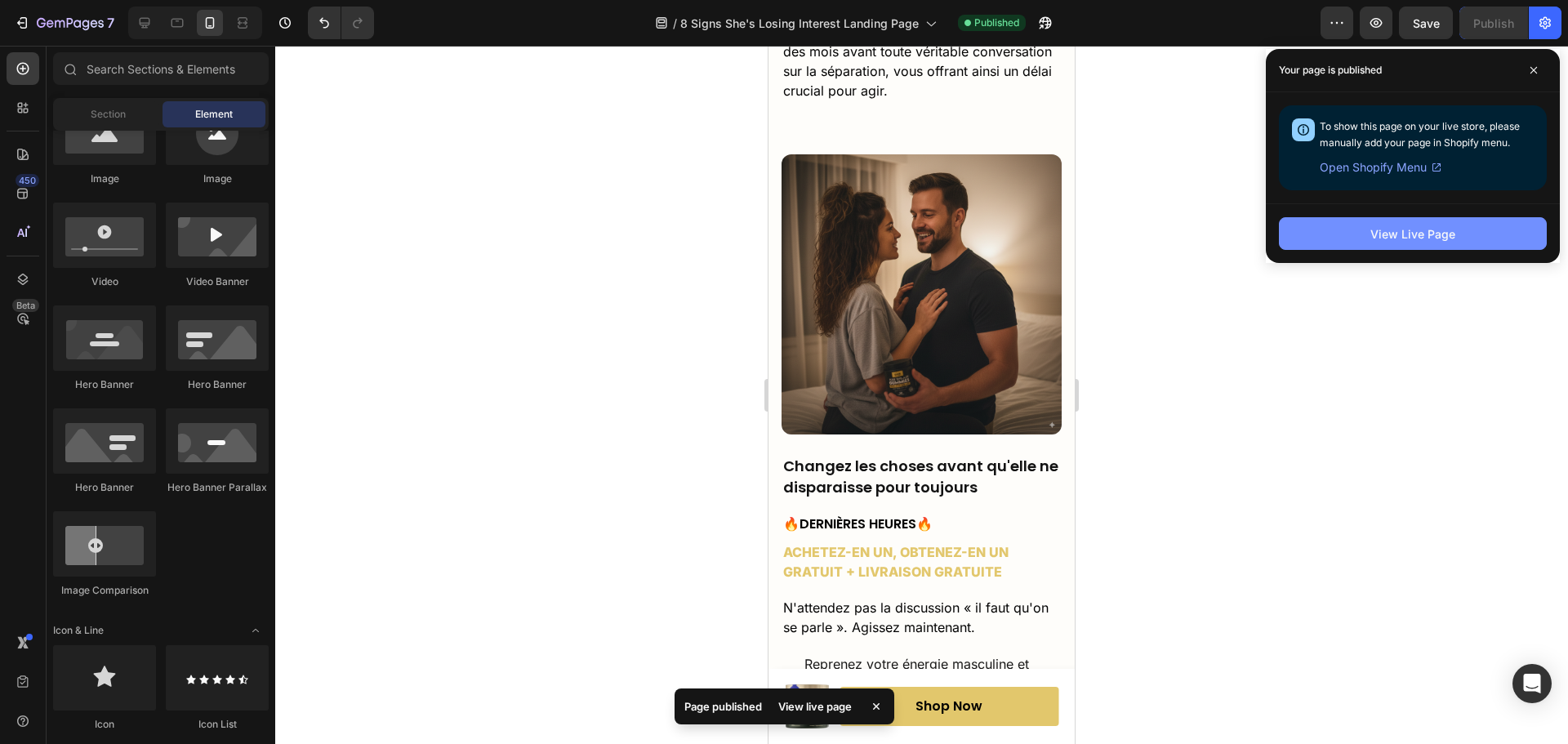
click at [1369, 239] on button "View Live Page" at bounding box center [1413, 233] width 268 height 32
